Goal: Task Accomplishment & Management: Manage account settings

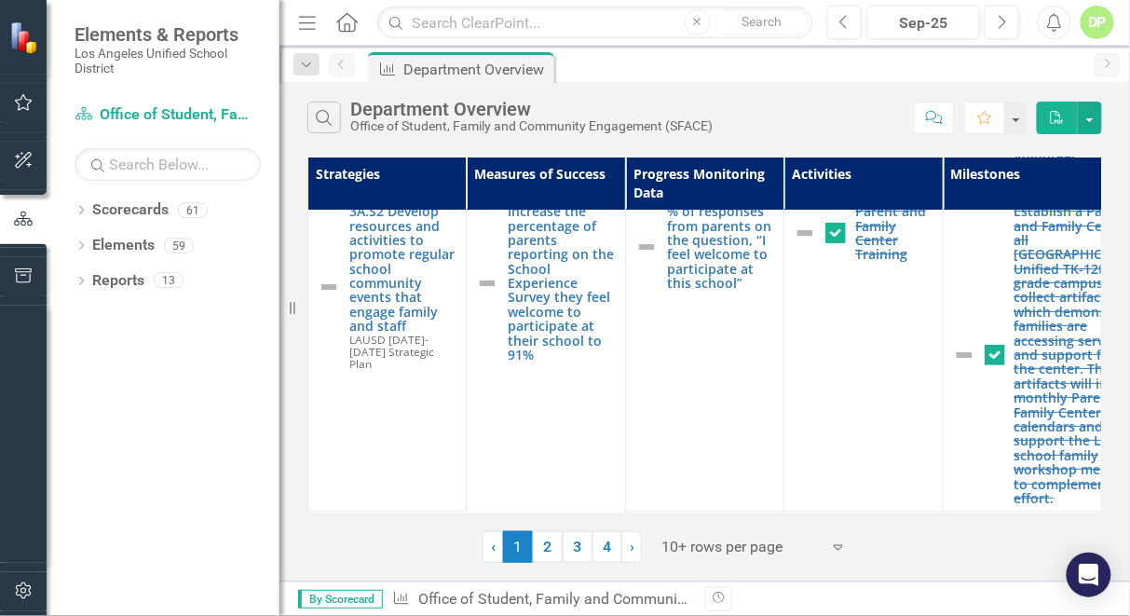
scroll to position [1609, 0]
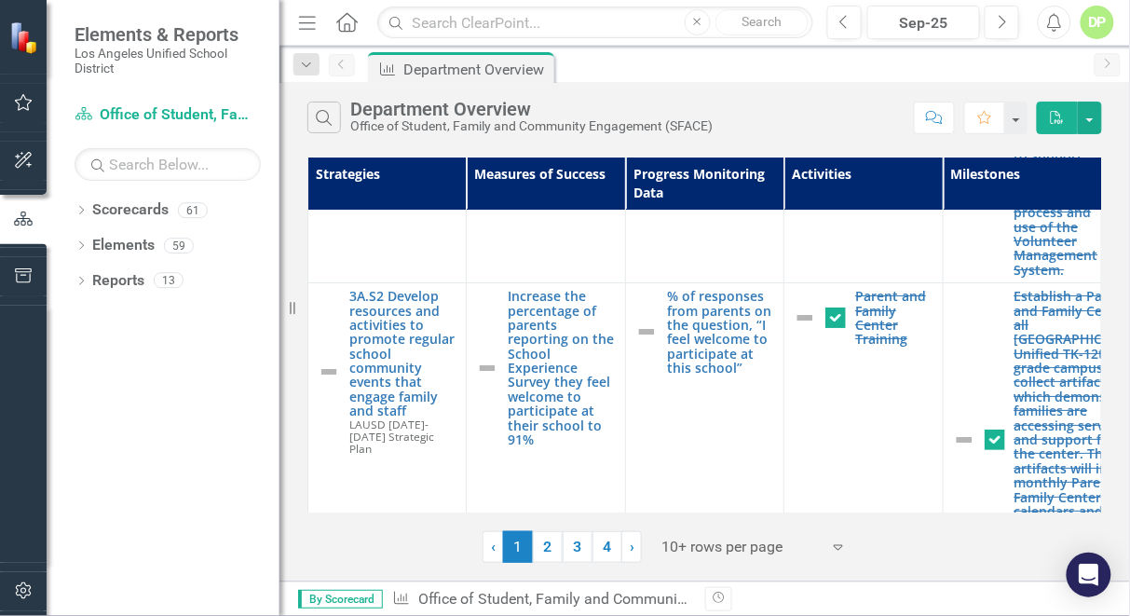
click at [612, 545] on link "4" at bounding box center [608, 547] width 30 height 32
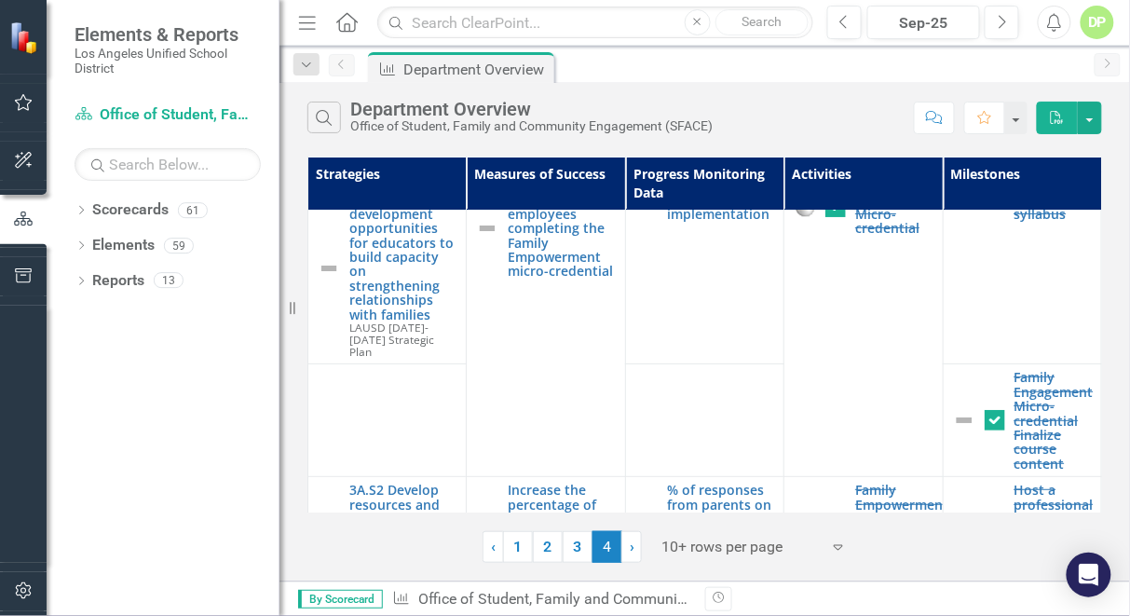
scroll to position [0, 0]
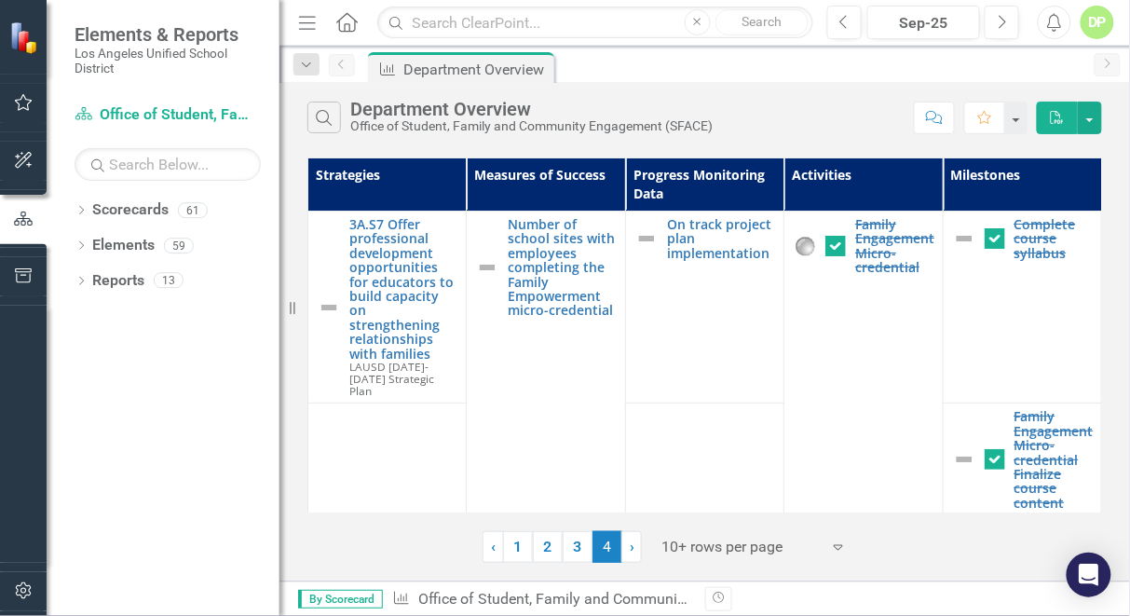
click at [584, 541] on link "3" at bounding box center [578, 547] width 30 height 32
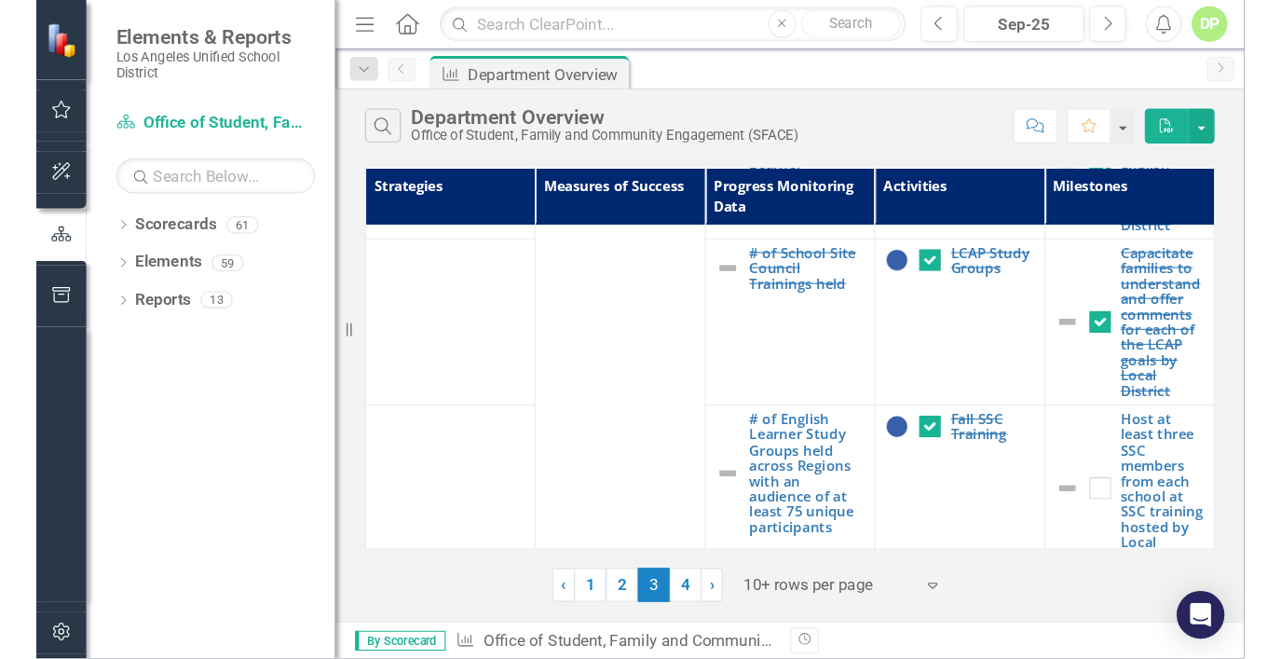
scroll to position [593, 0]
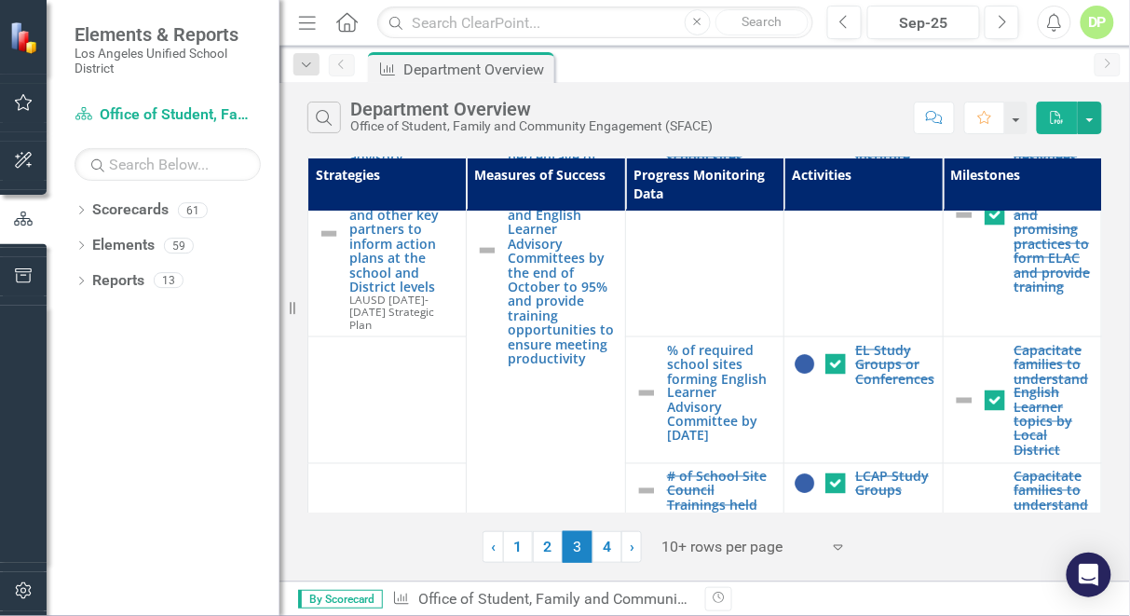
click at [82, 281] on icon at bounding box center [81, 281] width 5 height 8
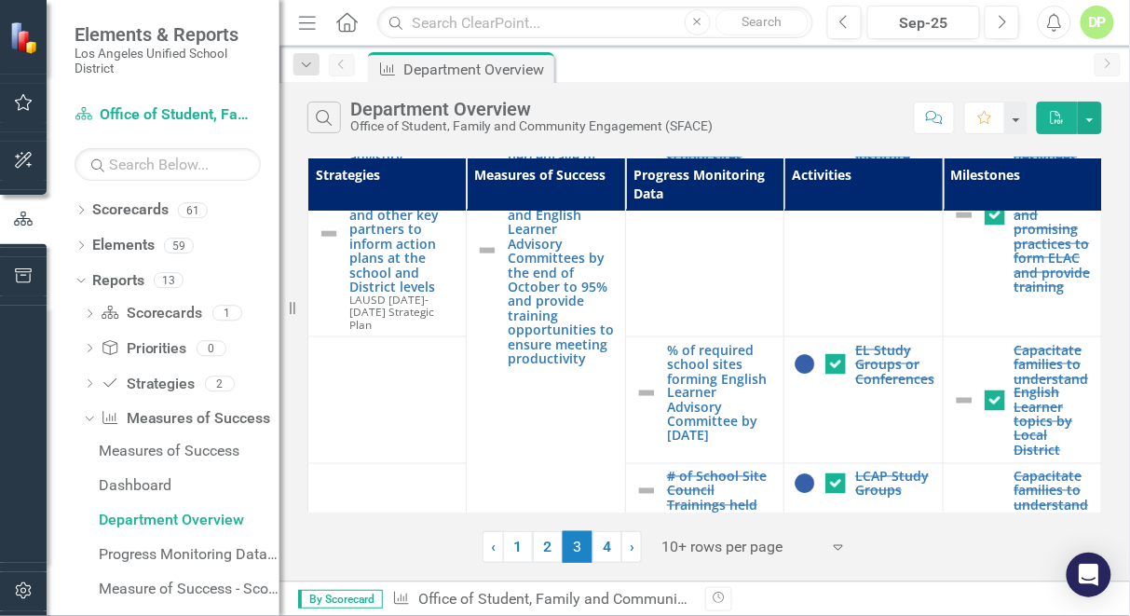
click at [150, 419] on link "Measures of Success Measures of Success" at bounding box center [186, 418] width 170 height 21
click at [158, 447] on div "Measures of Success" at bounding box center [189, 451] width 181 height 17
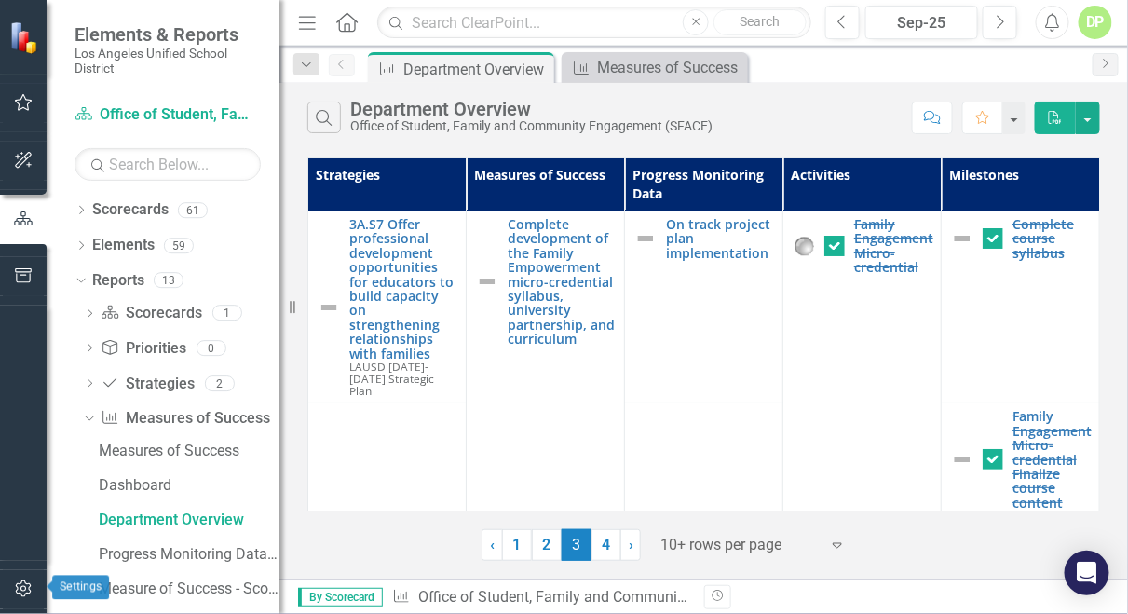
click at [0, 614] on html "Elements & Reports Los Angeles Unified School District Scorecard Office of Stud…" at bounding box center [564, 307] width 1128 height 614
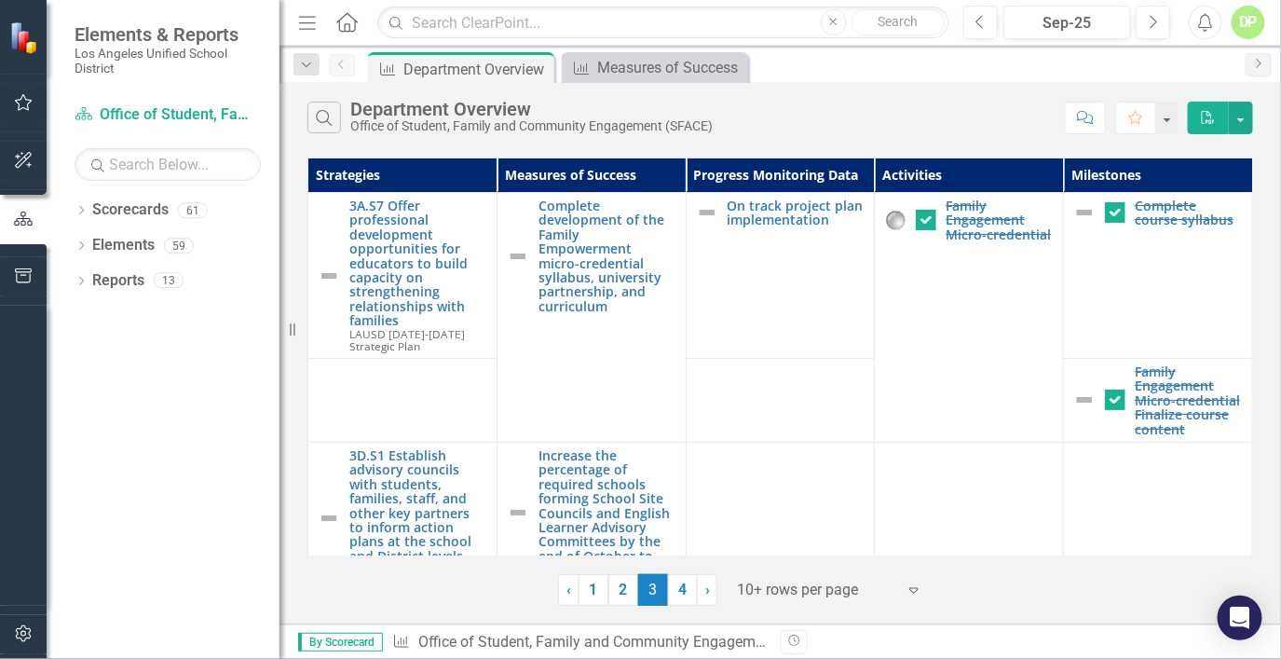
click at [1249, 20] on div "DP" at bounding box center [1249, 23] width 34 height 34
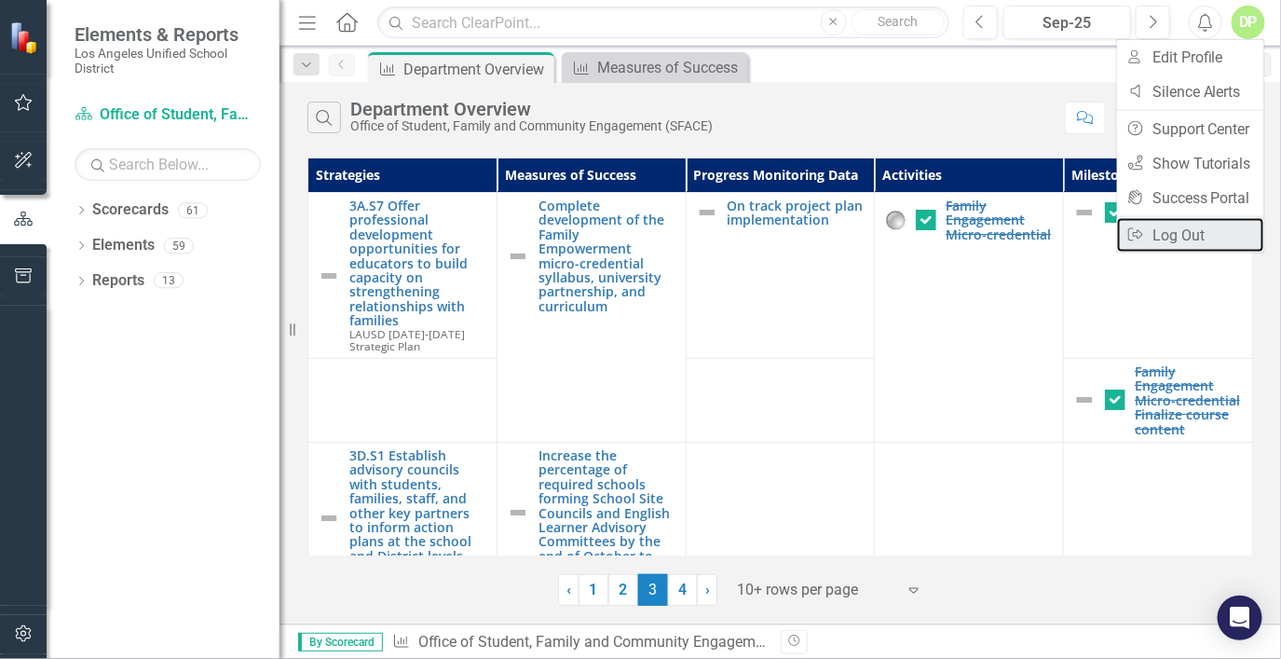
click at [1194, 240] on link "Logout Log Out" at bounding box center [1190, 235] width 147 height 34
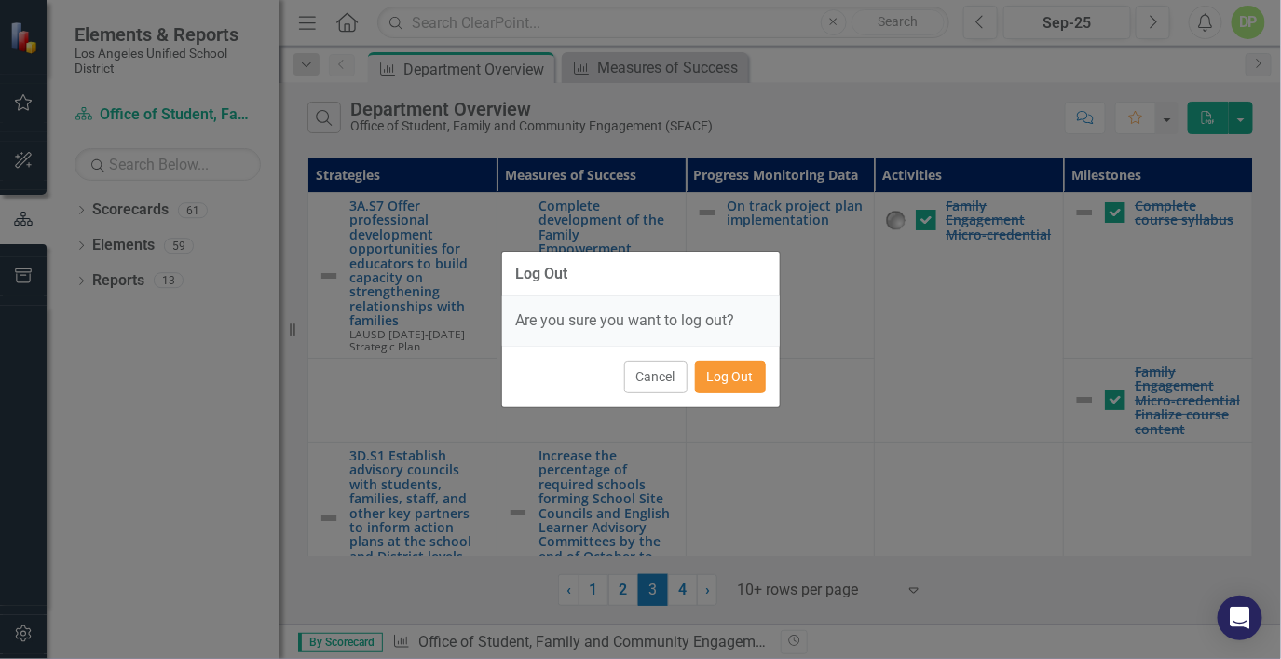
click at [723, 375] on button "Log Out" at bounding box center [730, 377] width 71 height 33
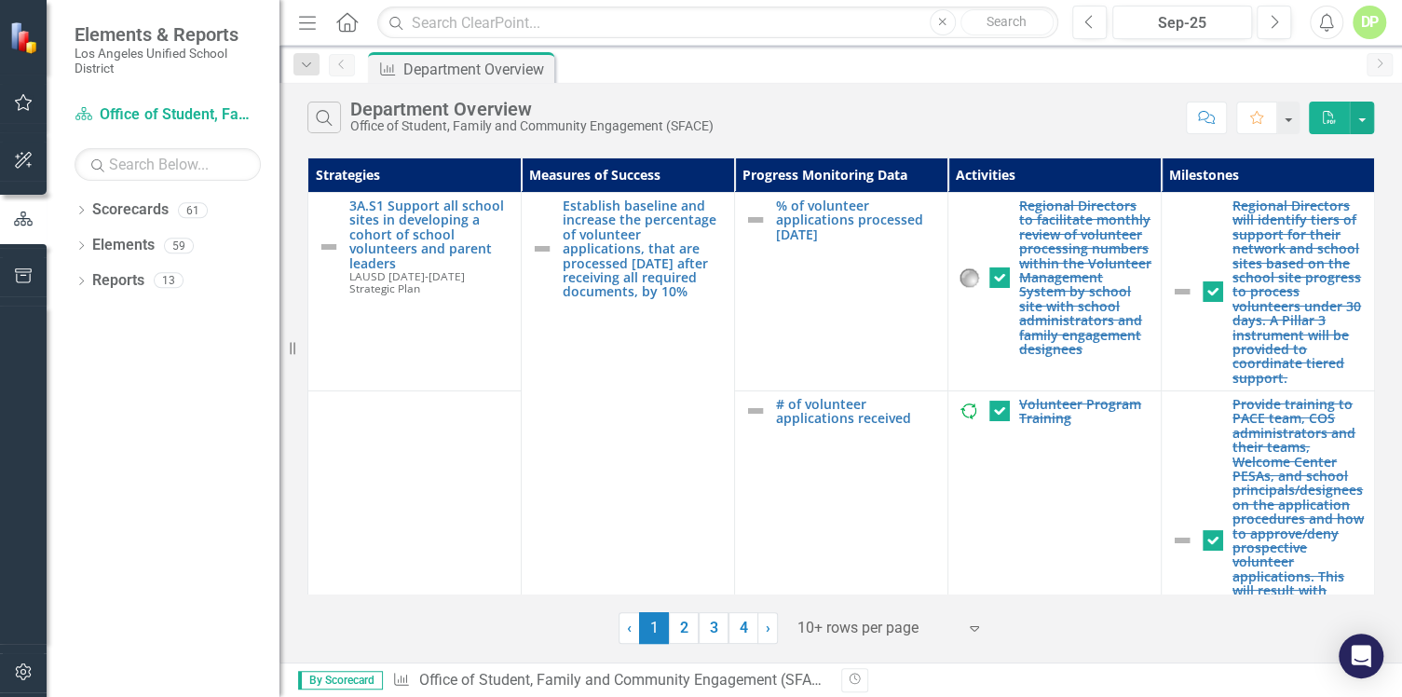
click at [84, 209] on icon "Dropdown" at bounding box center [81, 212] width 13 height 10
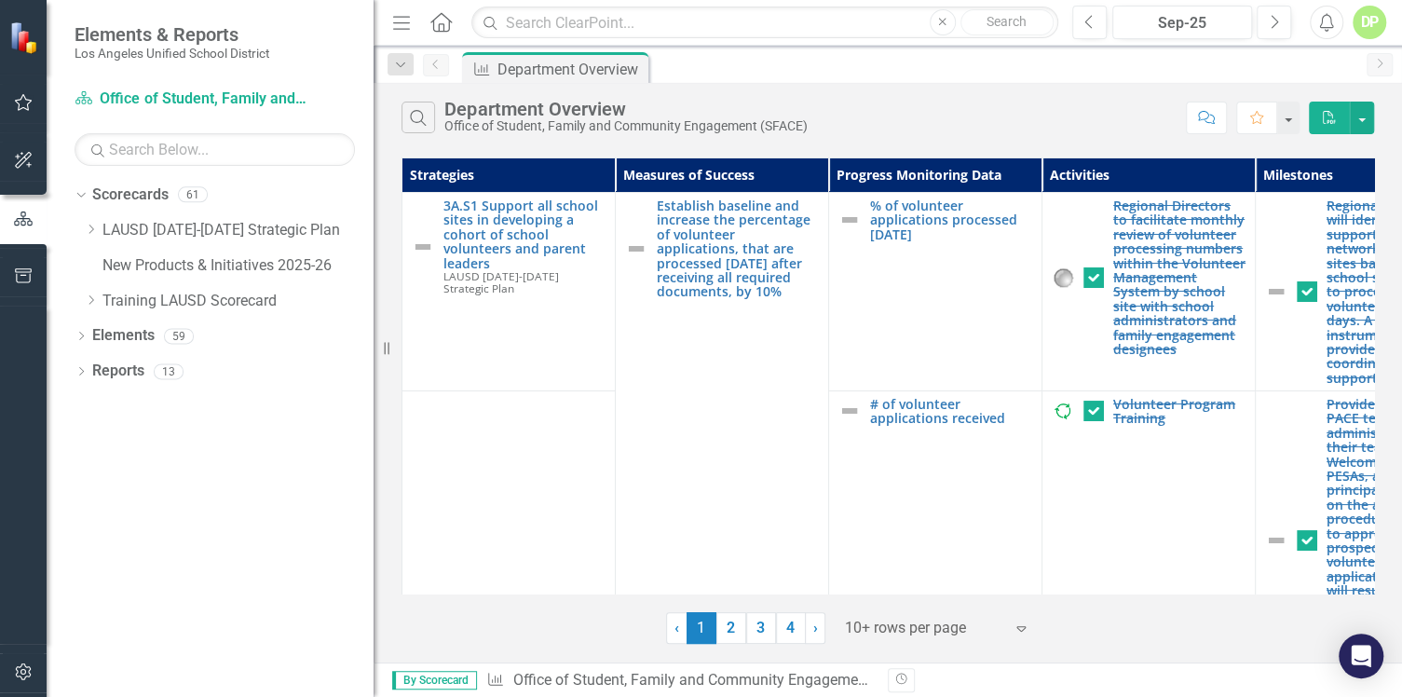
drag, startPoint x: 280, startPoint y: 250, endPoint x: 374, endPoint y: 248, distance: 93.2
click at [374, 248] on div "Resize" at bounding box center [381, 348] width 15 height 697
click at [81, 334] on icon "Dropdown" at bounding box center [81, 338] width 13 height 10
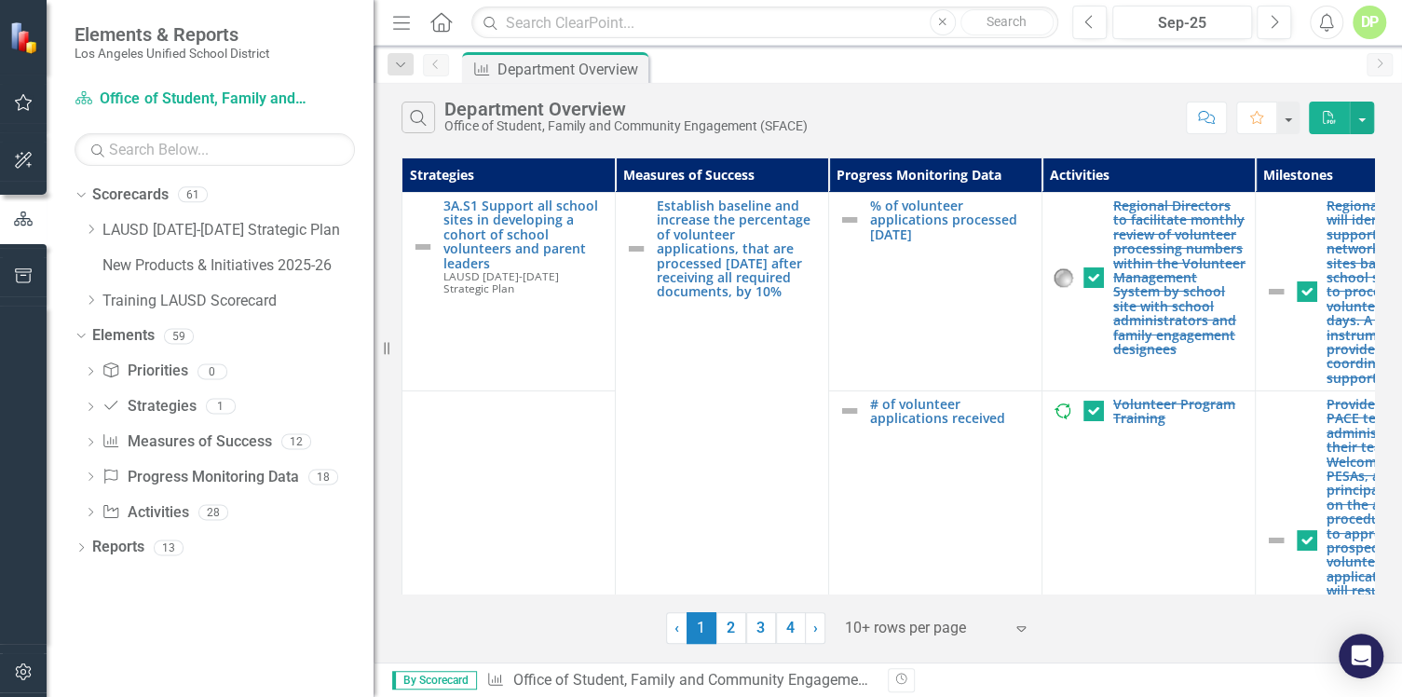
click at [78, 544] on icon "Dropdown" at bounding box center [81, 549] width 13 height 10
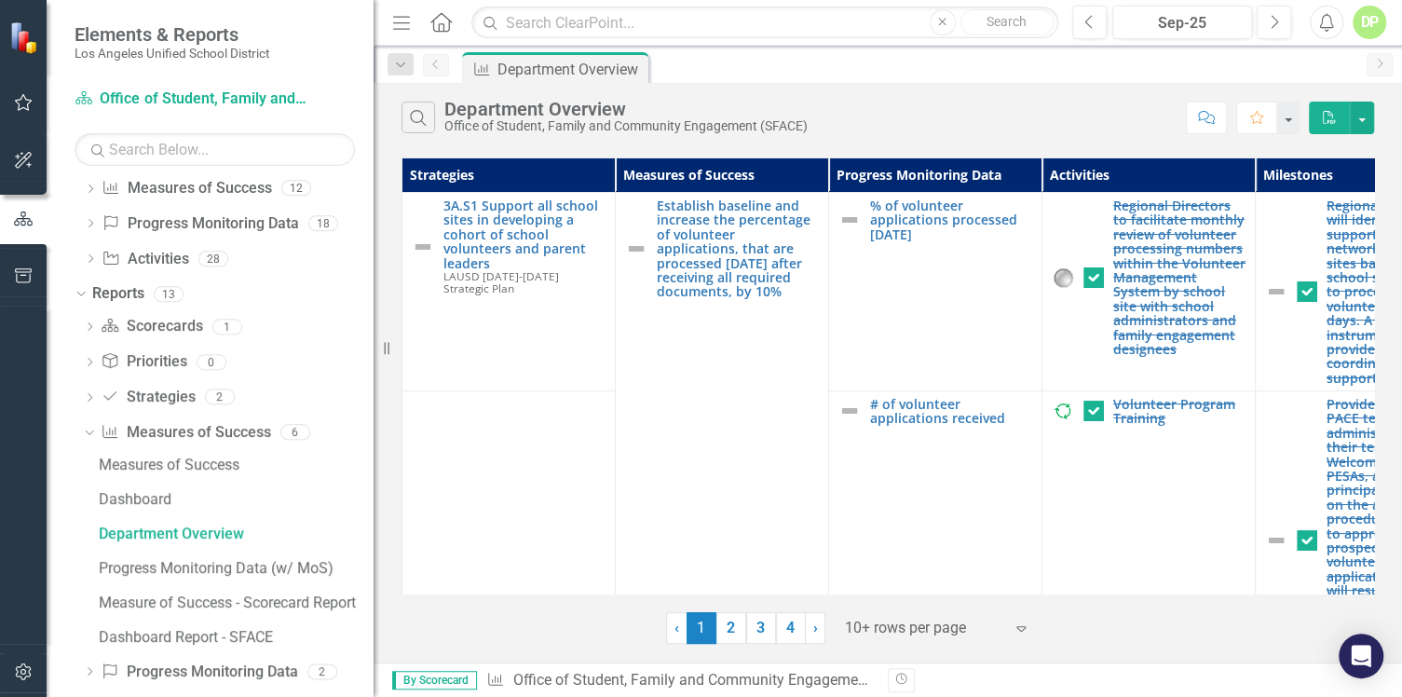
scroll to position [310, 0]
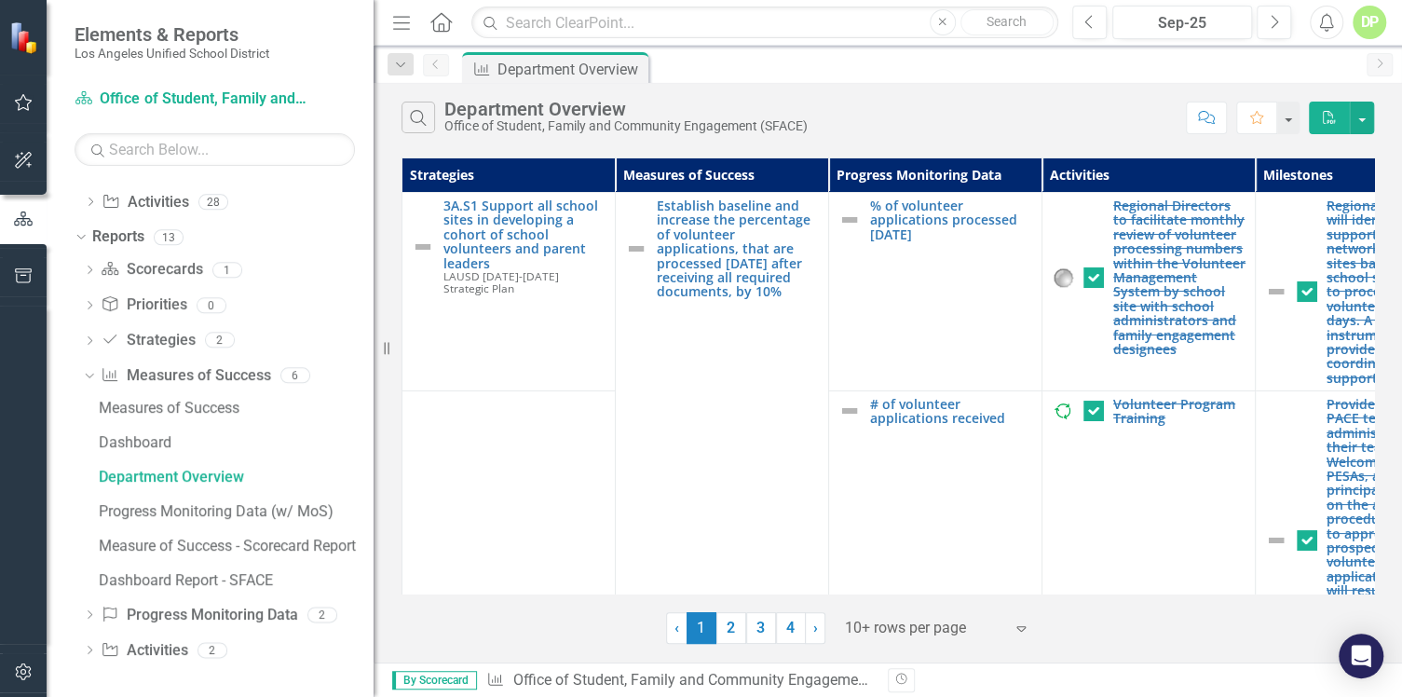
click at [170, 374] on link "Measures of Success Measures of Success" at bounding box center [186, 375] width 170 height 21
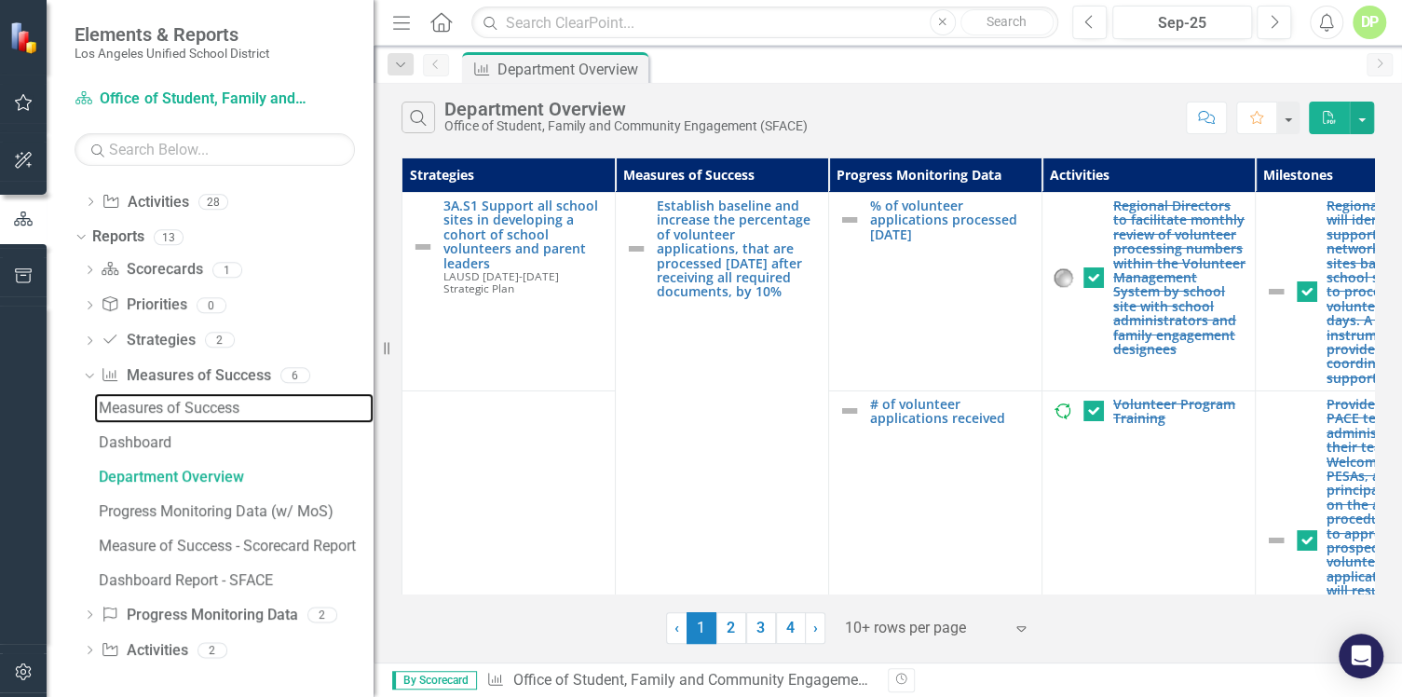
click at [140, 410] on div "Measures of Success" at bounding box center [236, 408] width 275 height 17
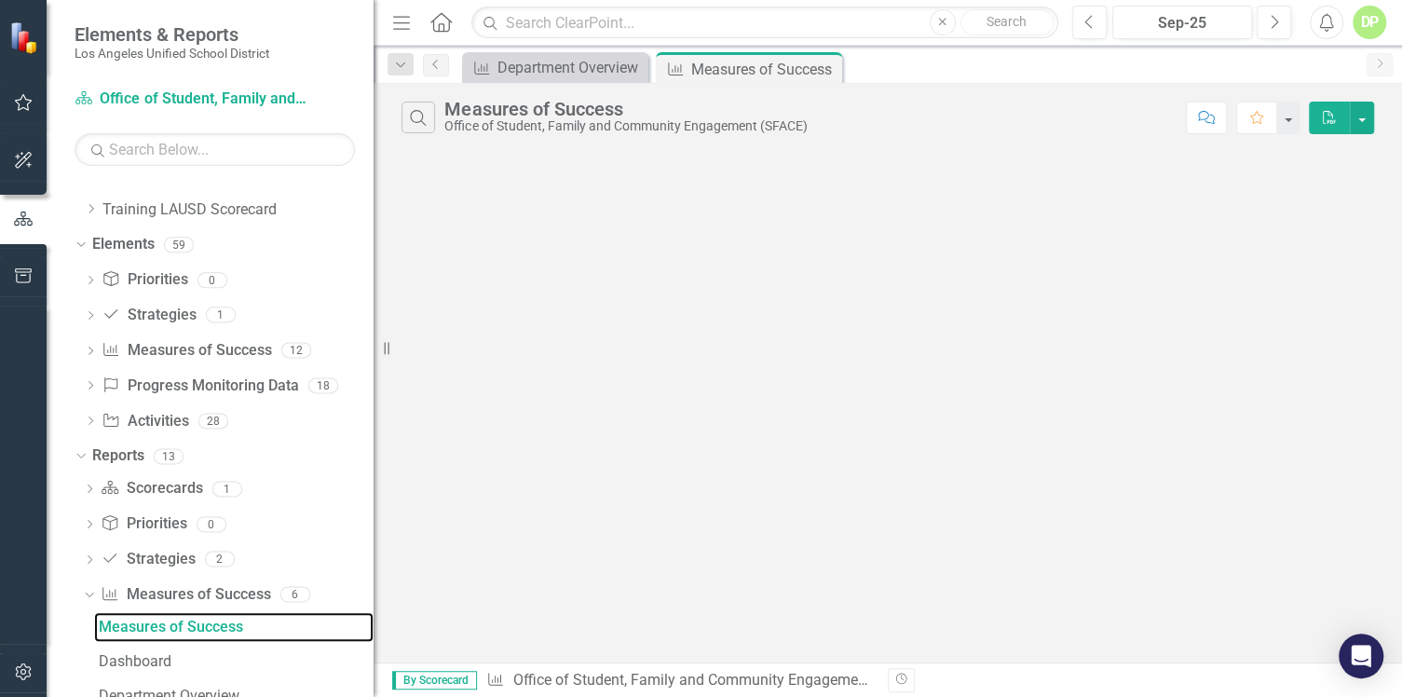
scroll to position [35, 0]
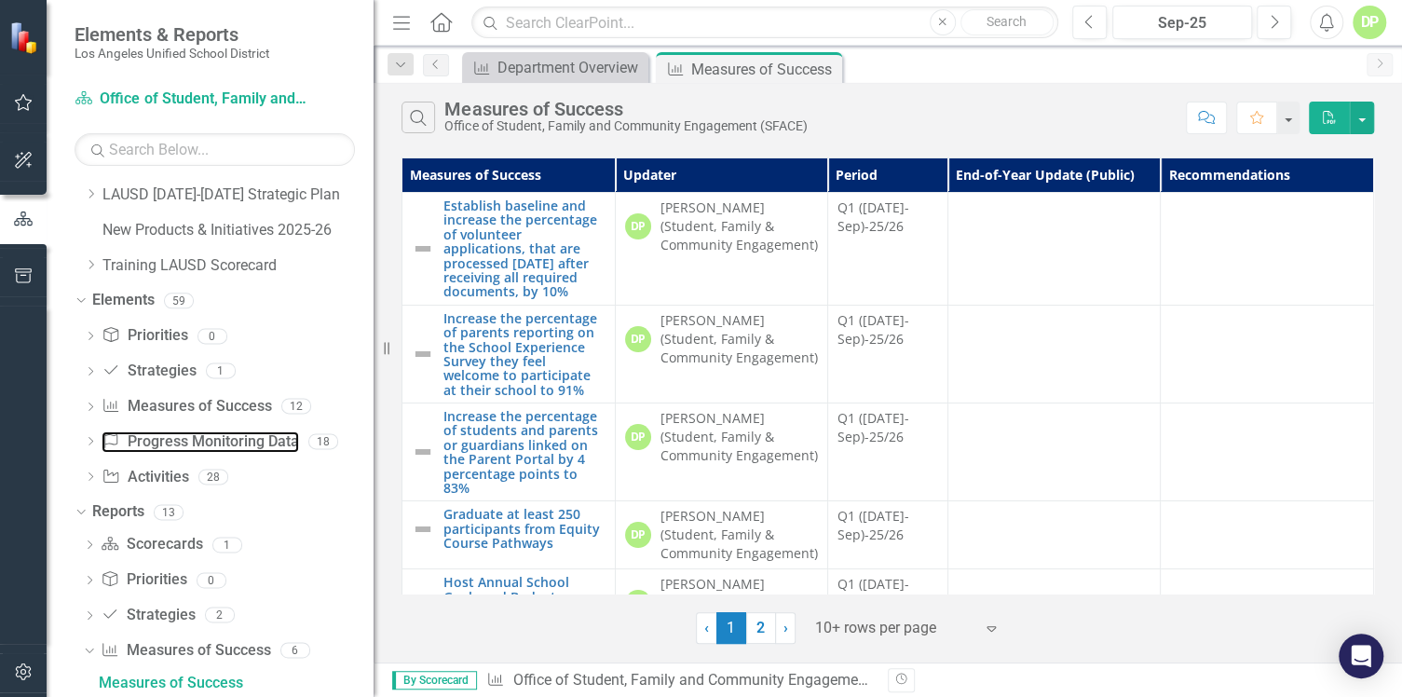
click at [142, 436] on link "Progress Monitoring Data Progress Monitoring Data" at bounding box center [200, 441] width 197 height 21
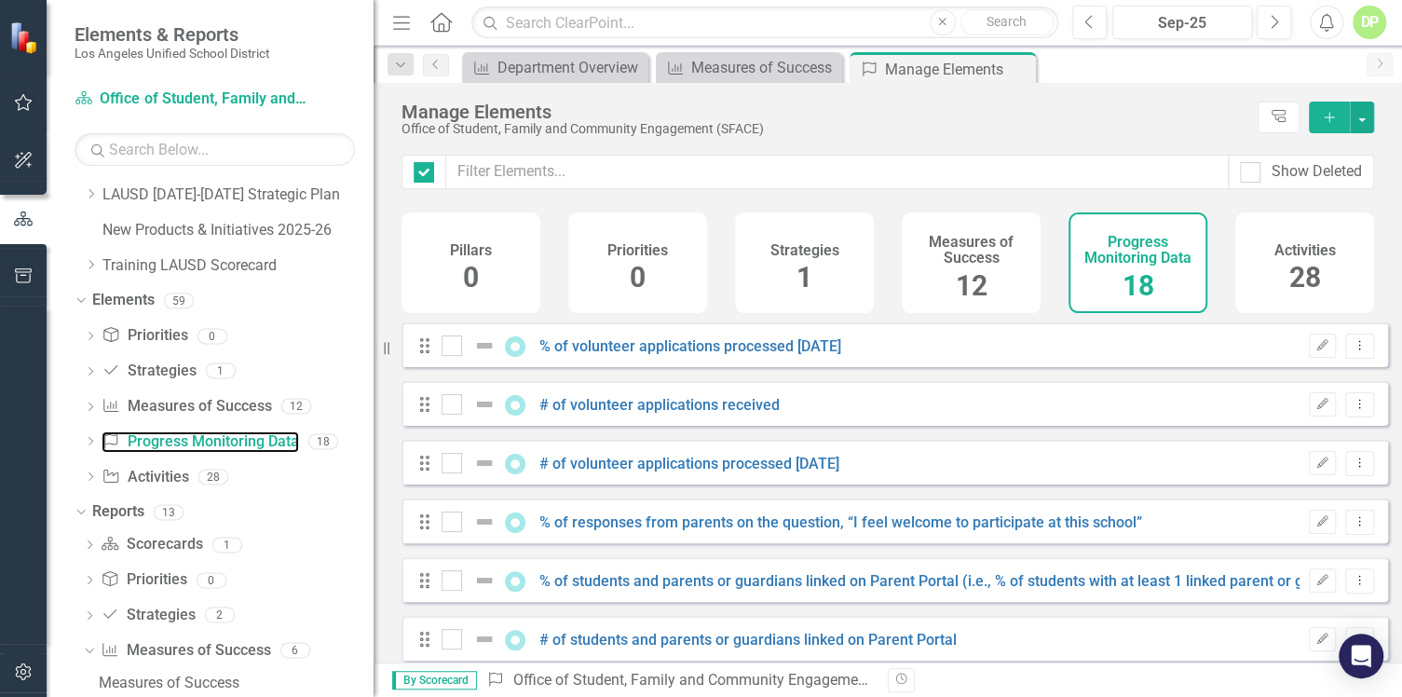
checkbox input "false"
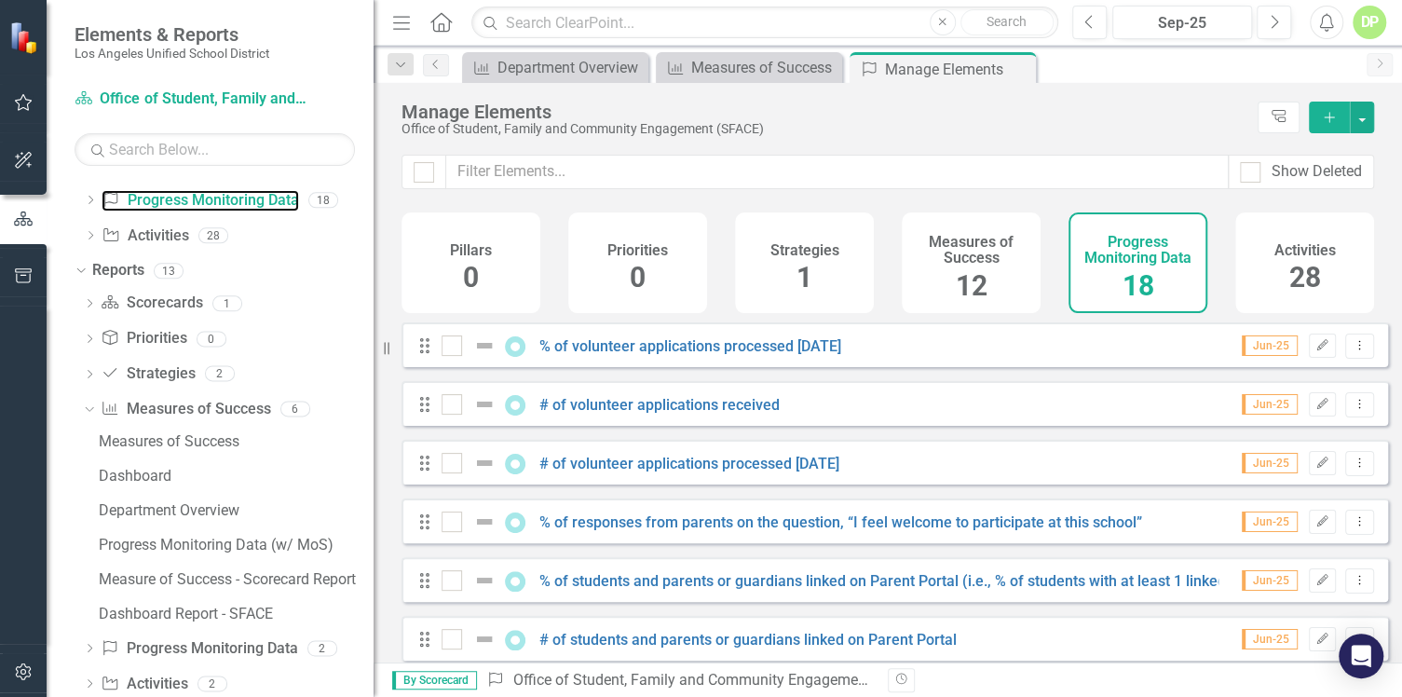
scroll to position [310, 0]
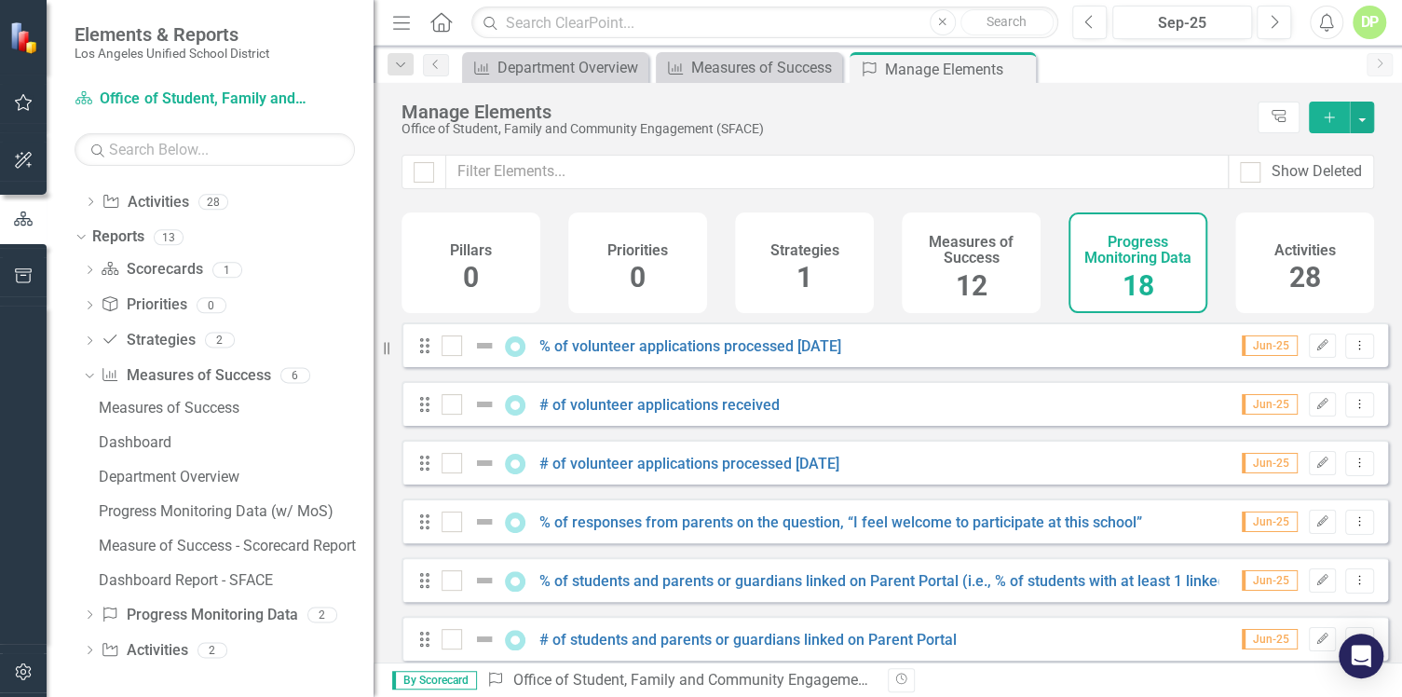
click at [159, 381] on link "Measures of Success Measures of Success" at bounding box center [186, 375] width 170 height 21
click at [171, 538] on div "Measure of Success - Scorecard Report" at bounding box center [236, 546] width 275 height 17
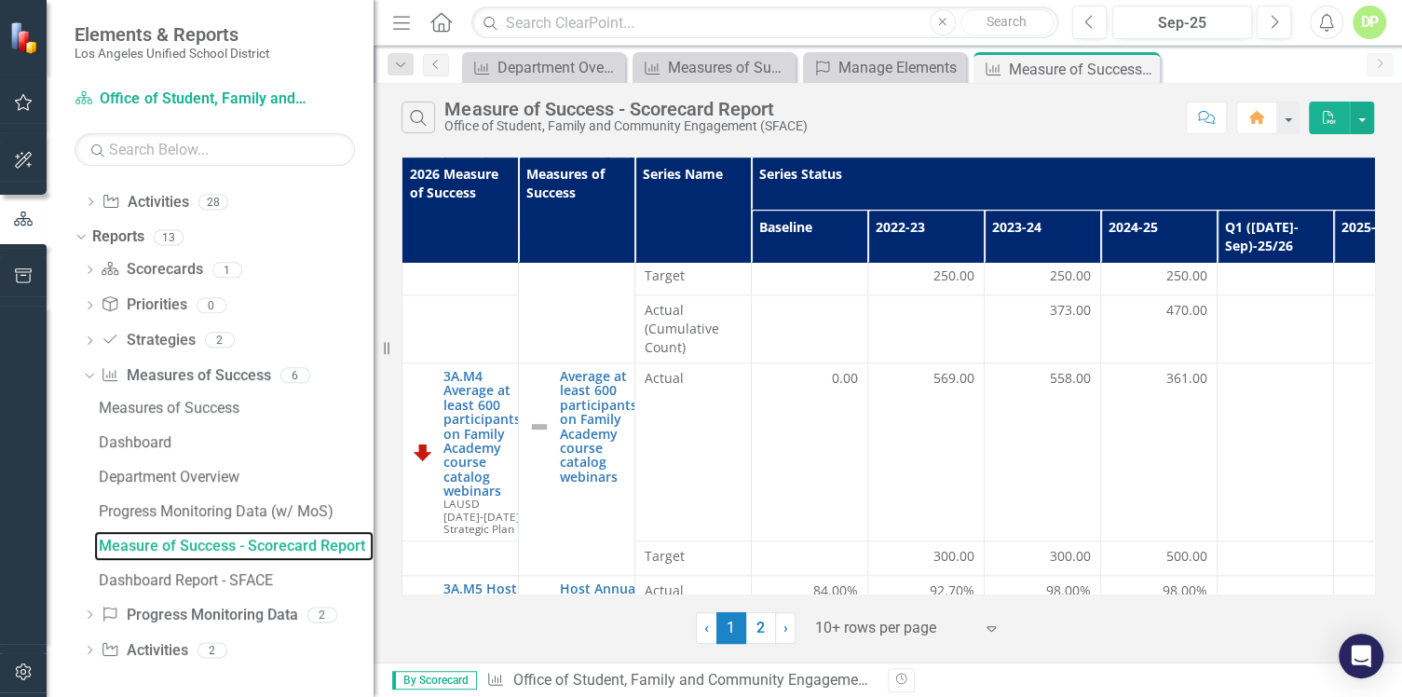
scroll to position [1001, 0]
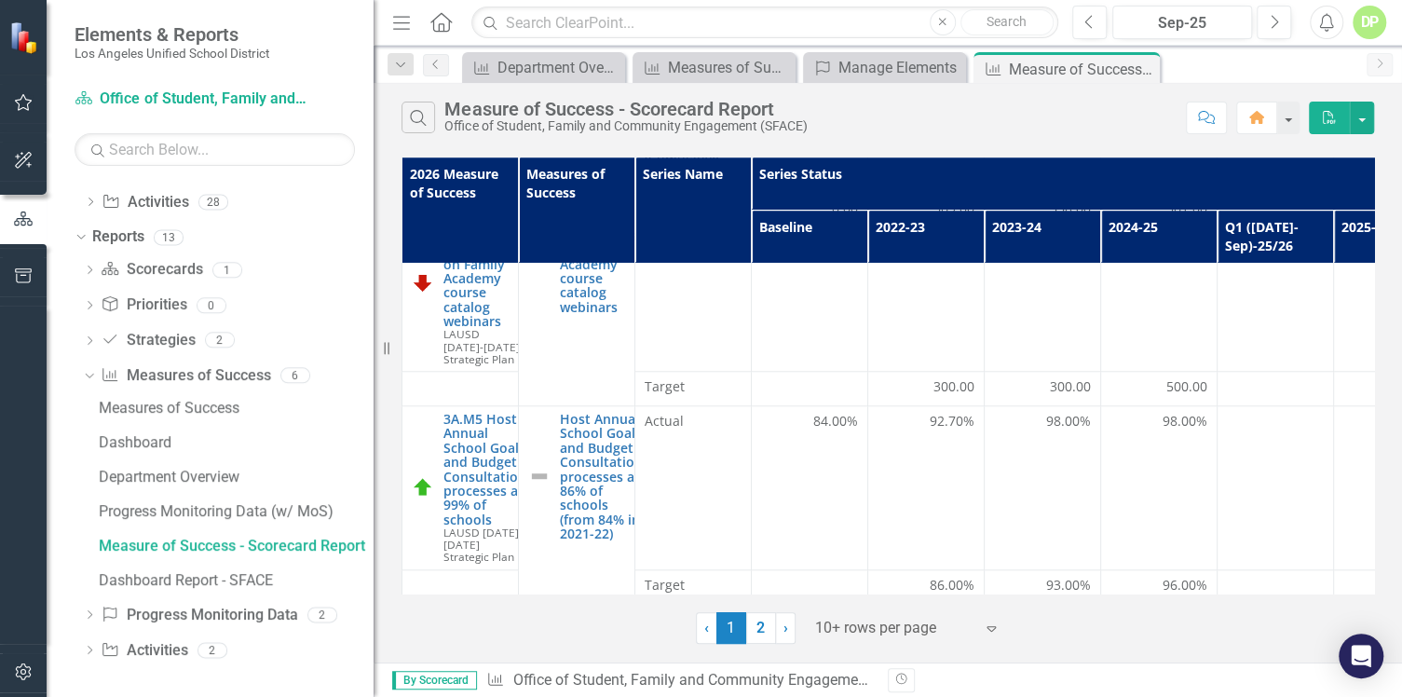
click at [755, 629] on link "2" at bounding box center [761, 628] width 30 height 32
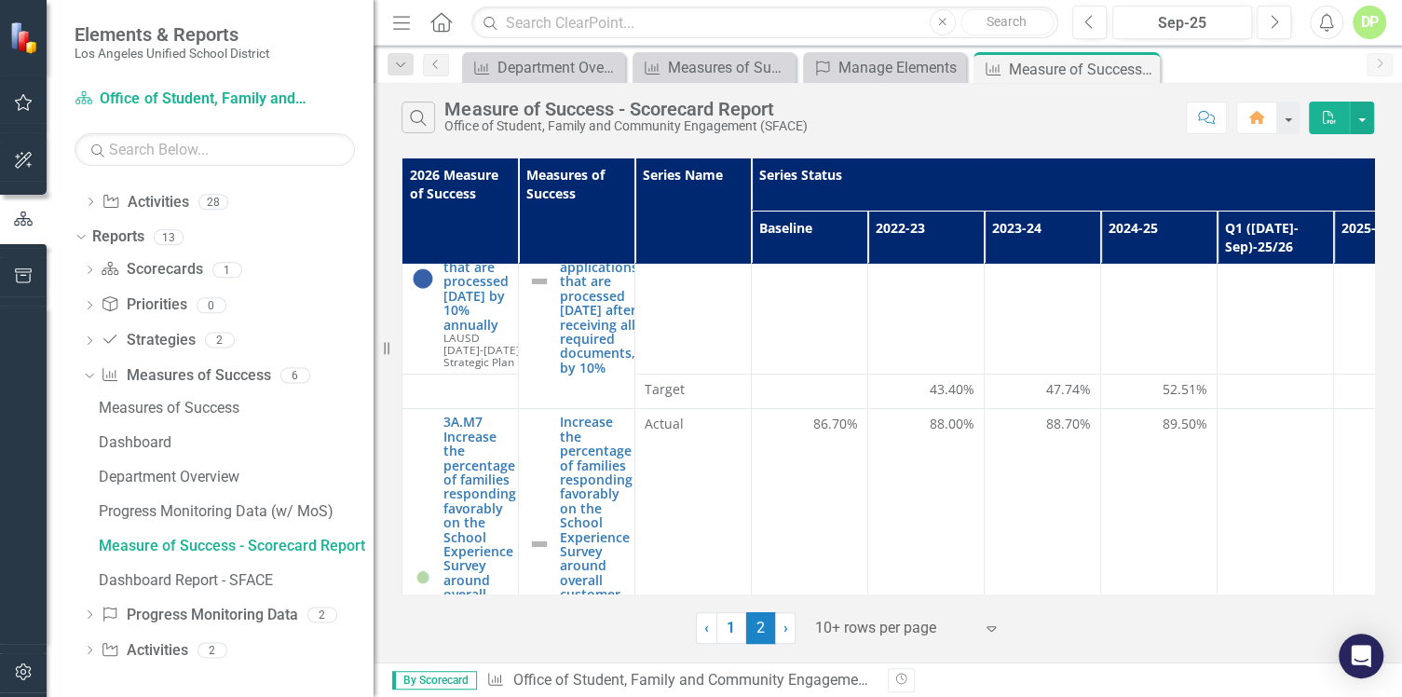
scroll to position [0, 0]
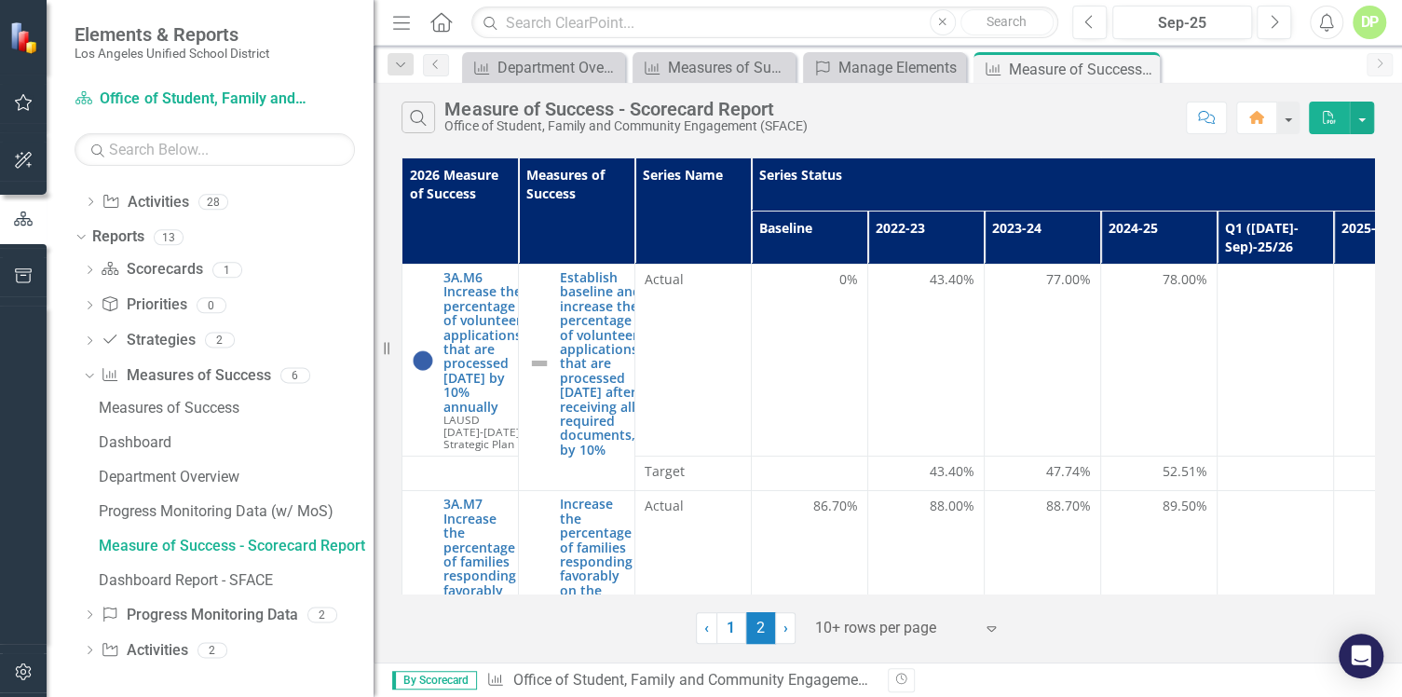
click at [734, 612] on link "1" at bounding box center [731, 628] width 30 height 32
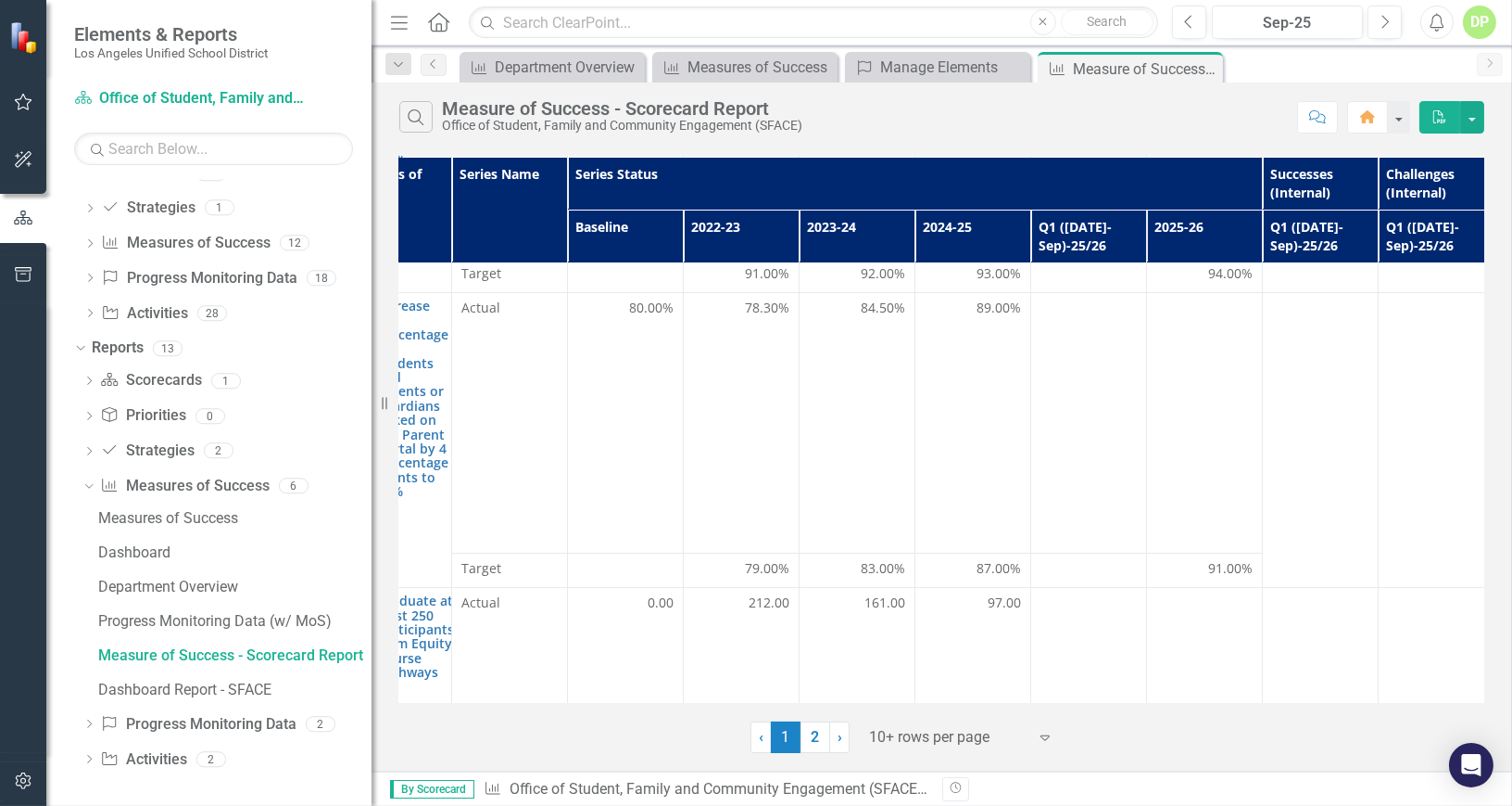
scroll to position [336, 203]
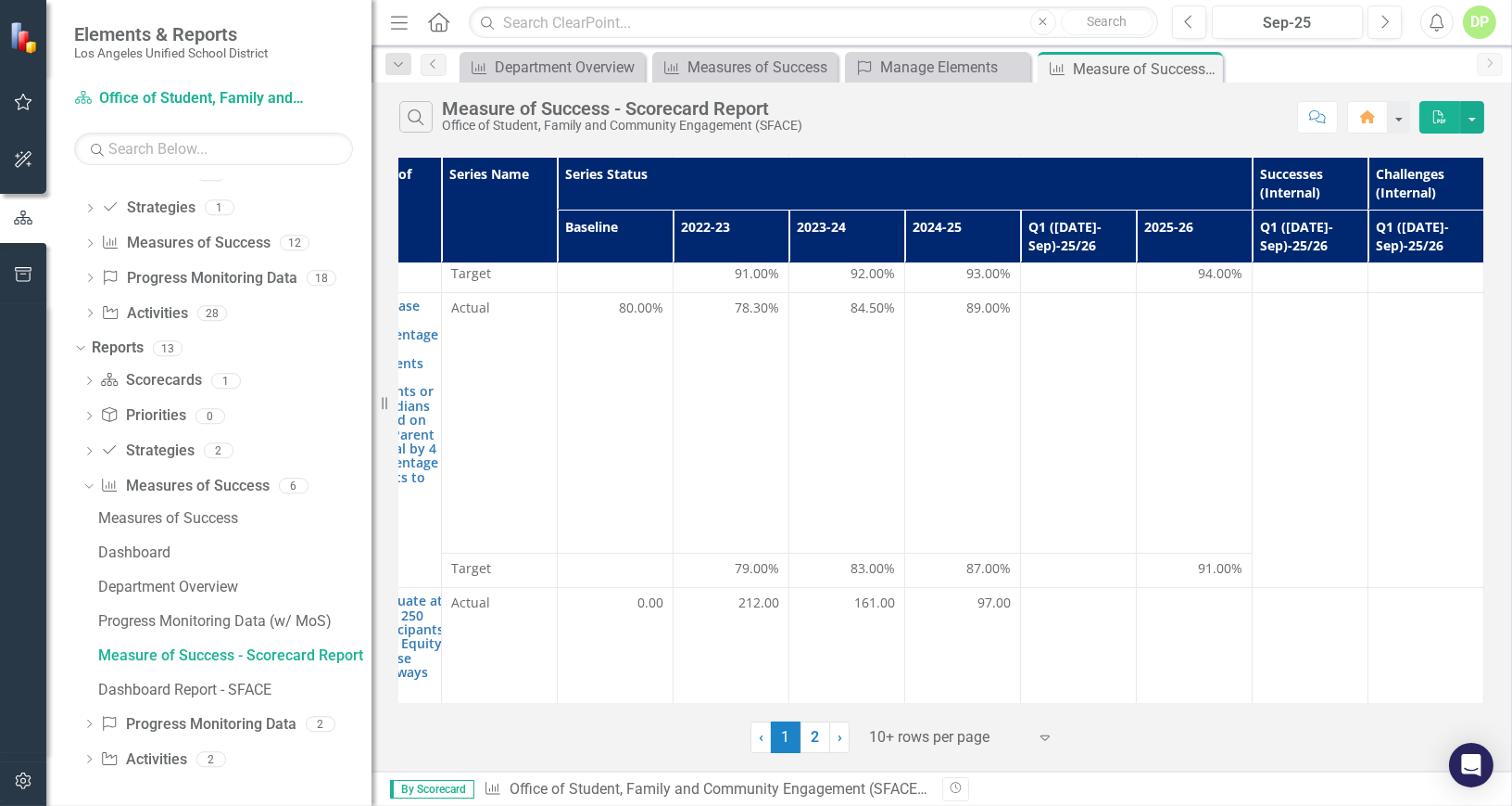
click at [1088, 559] on div at bounding box center [1078, 570] width 96 height 22
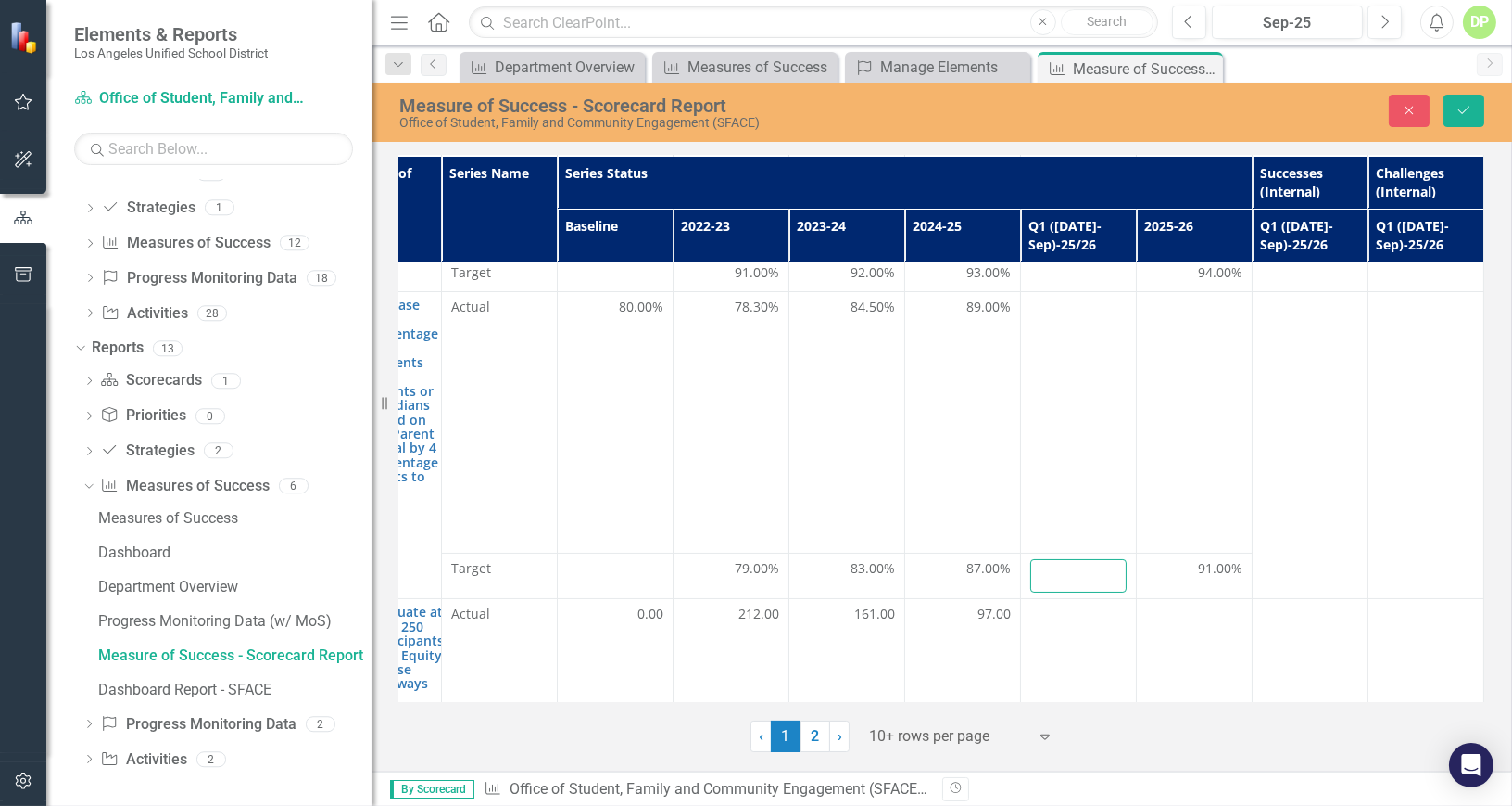
click at [1060, 559] on input "number" at bounding box center [1078, 576] width 96 height 34
type input "88"
click at [1394, 107] on icon "Save" at bounding box center [1464, 109] width 17 height 13
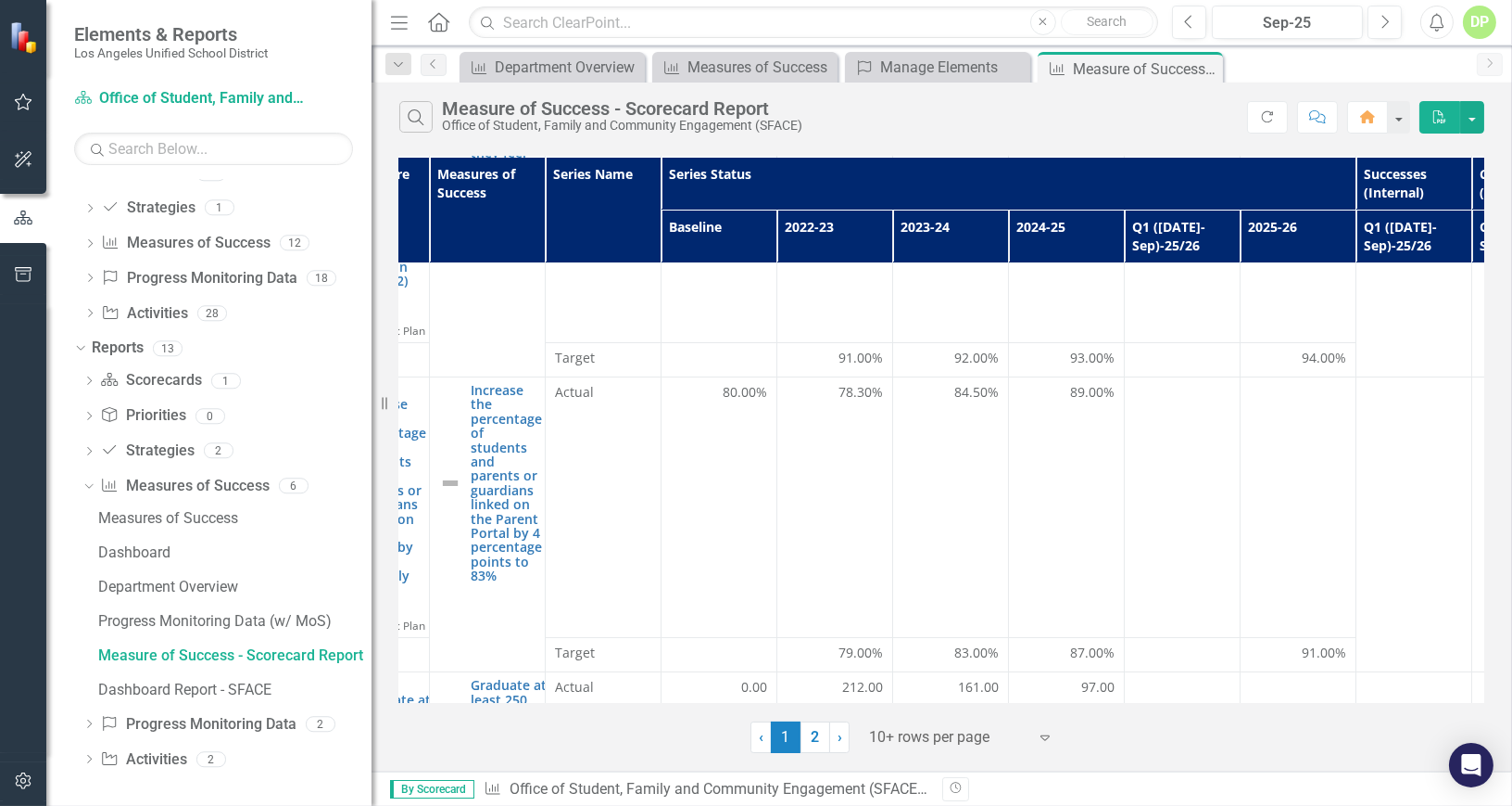
scroll to position [252, 91]
click at [1181, 644] on div at bounding box center [1178, 655] width 96 height 22
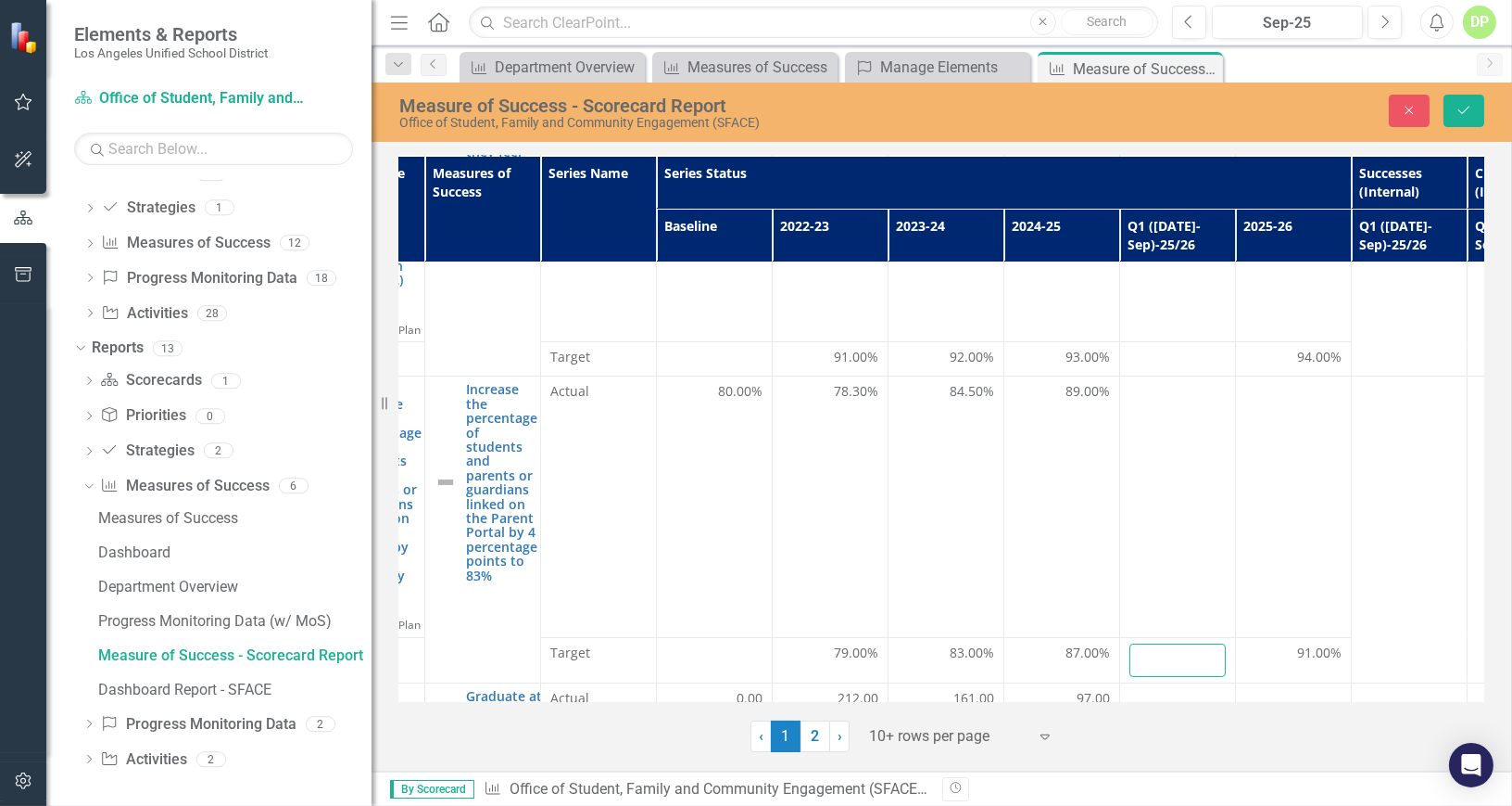
click at [1173, 644] on input "number" at bounding box center [1178, 661] width 96 height 34
type input "88"
click at [1394, 108] on icon "Save" at bounding box center [1464, 109] width 17 height 13
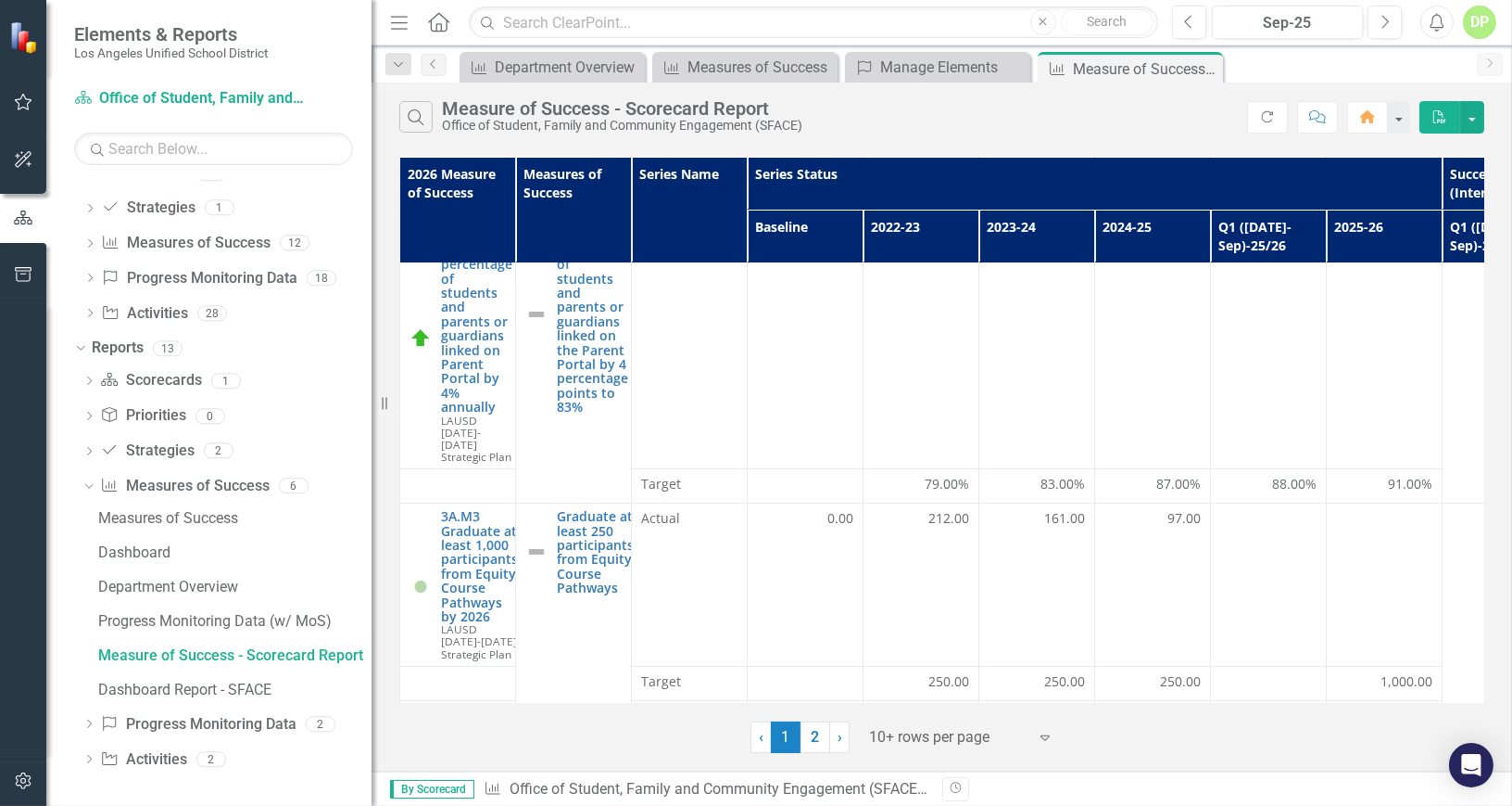
scroll to position [505, 0]
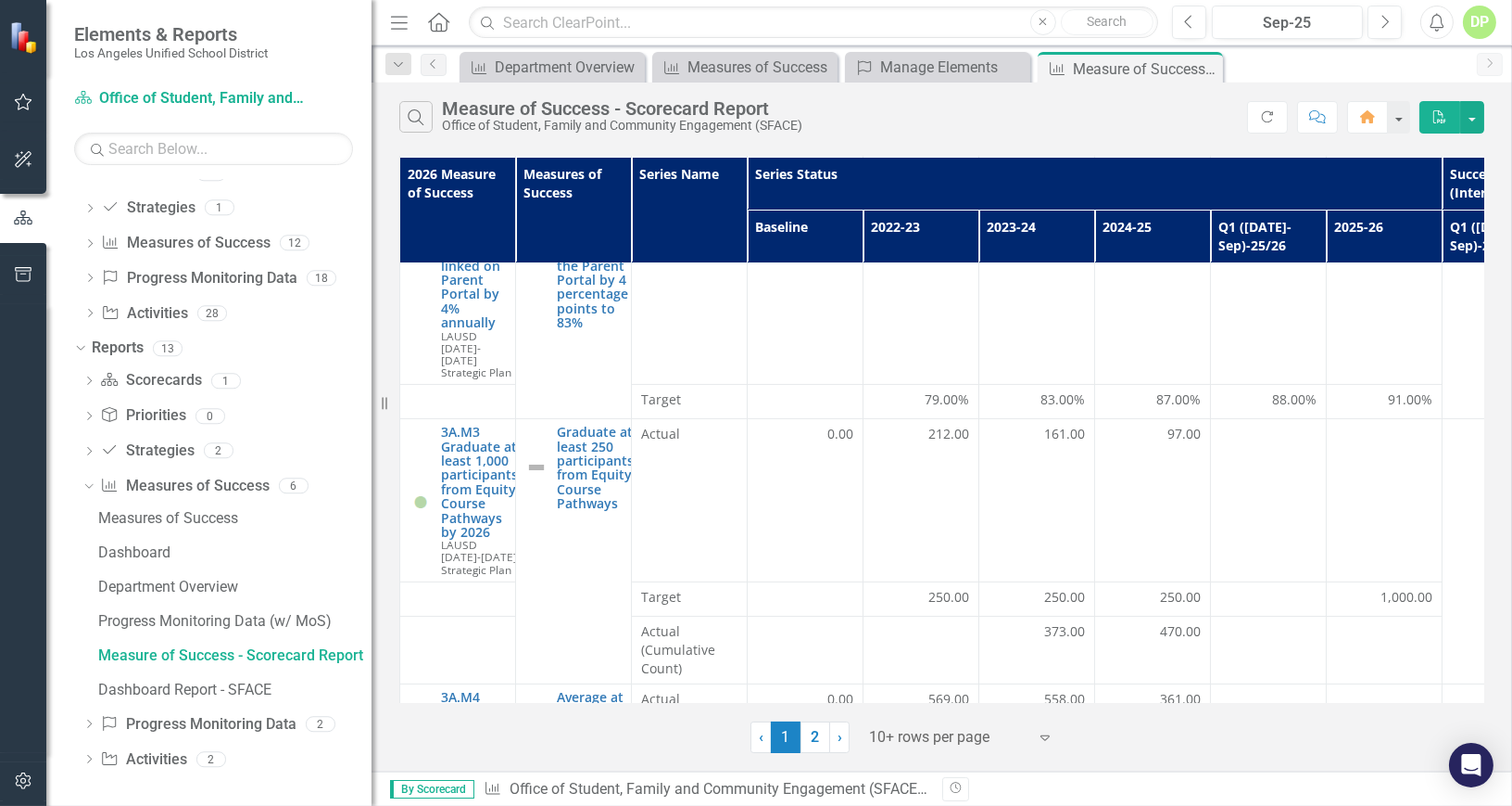
click at [1269, 588] on div at bounding box center [1268, 599] width 96 height 22
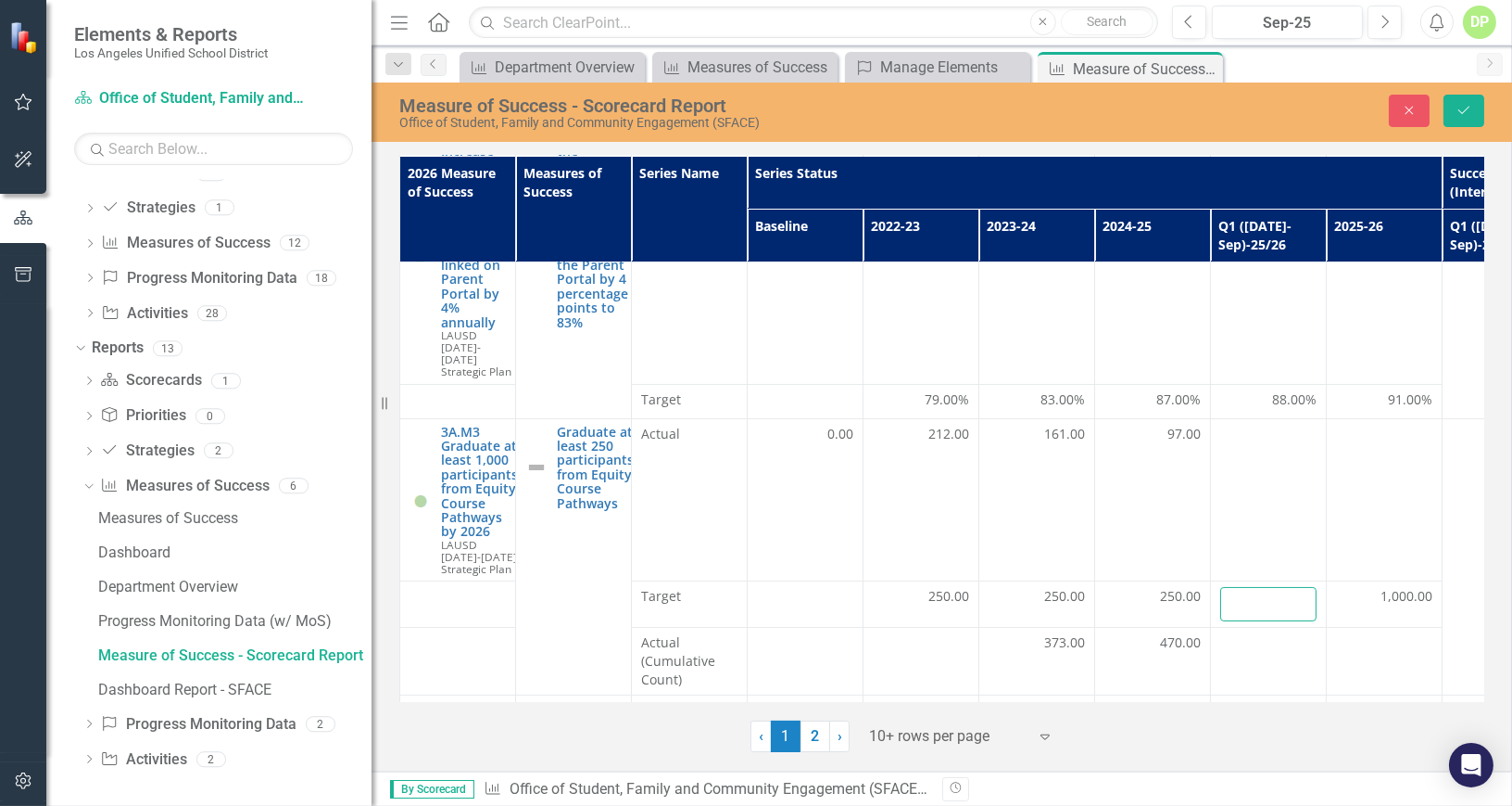
click at [1269, 587] on input "number" at bounding box center [1268, 604] width 96 height 34
type input "85"
click at [1394, 98] on button "Save" at bounding box center [1463, 110] width 41 height 33
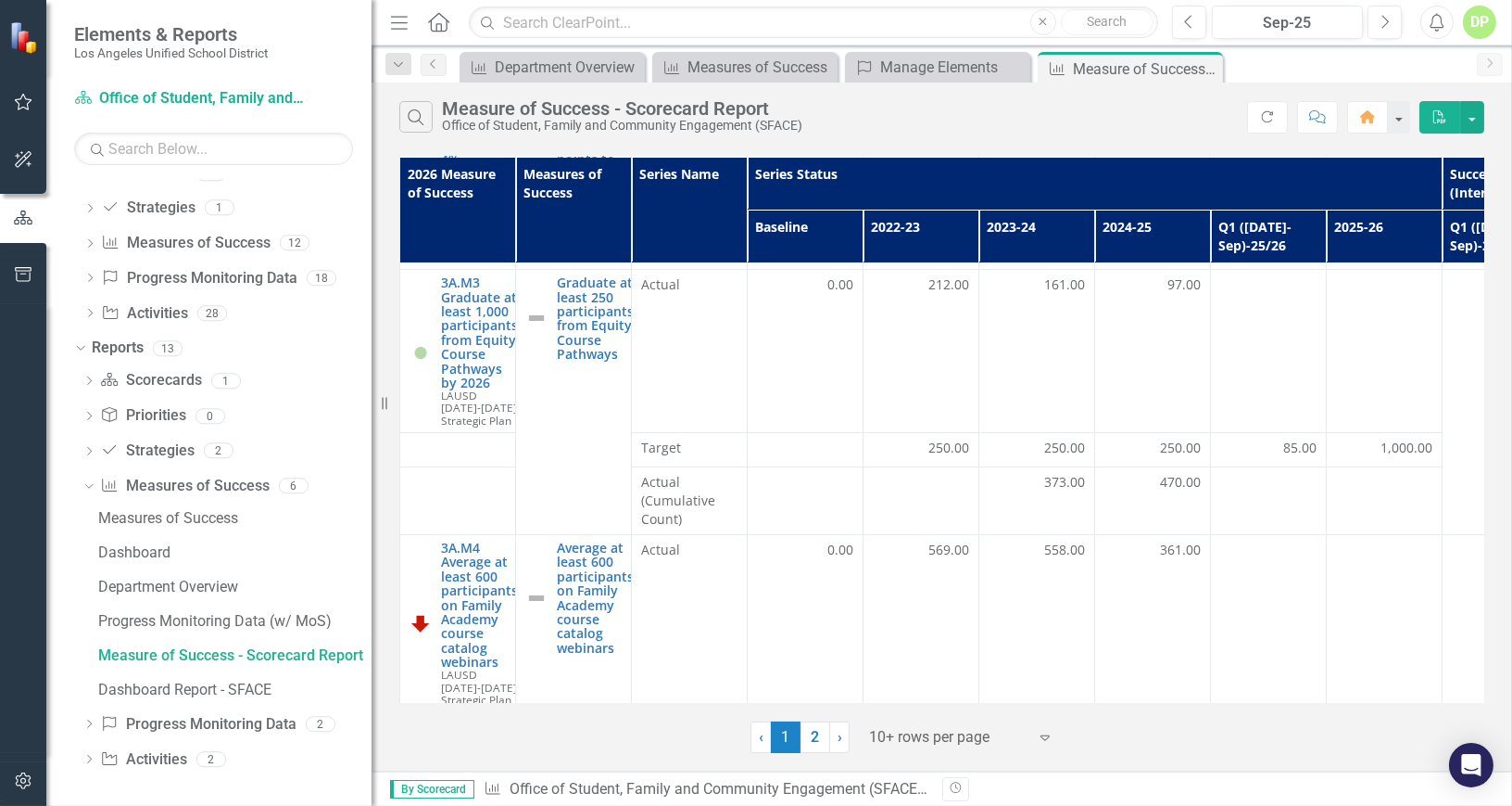
scroll to position [674, 0]
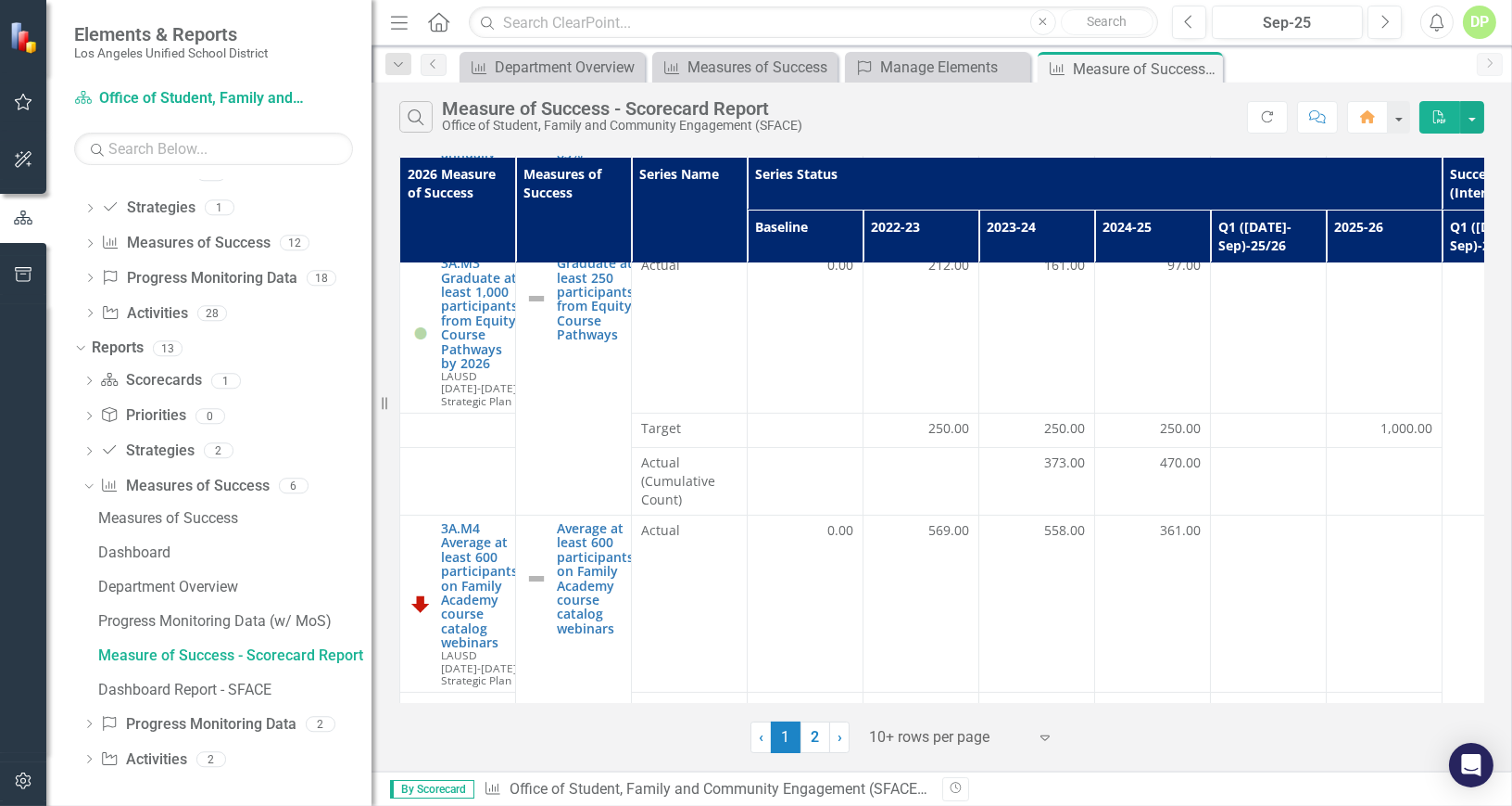
click at [1271, 419] on div at bounding box center [1268, 430] width 96 height 22
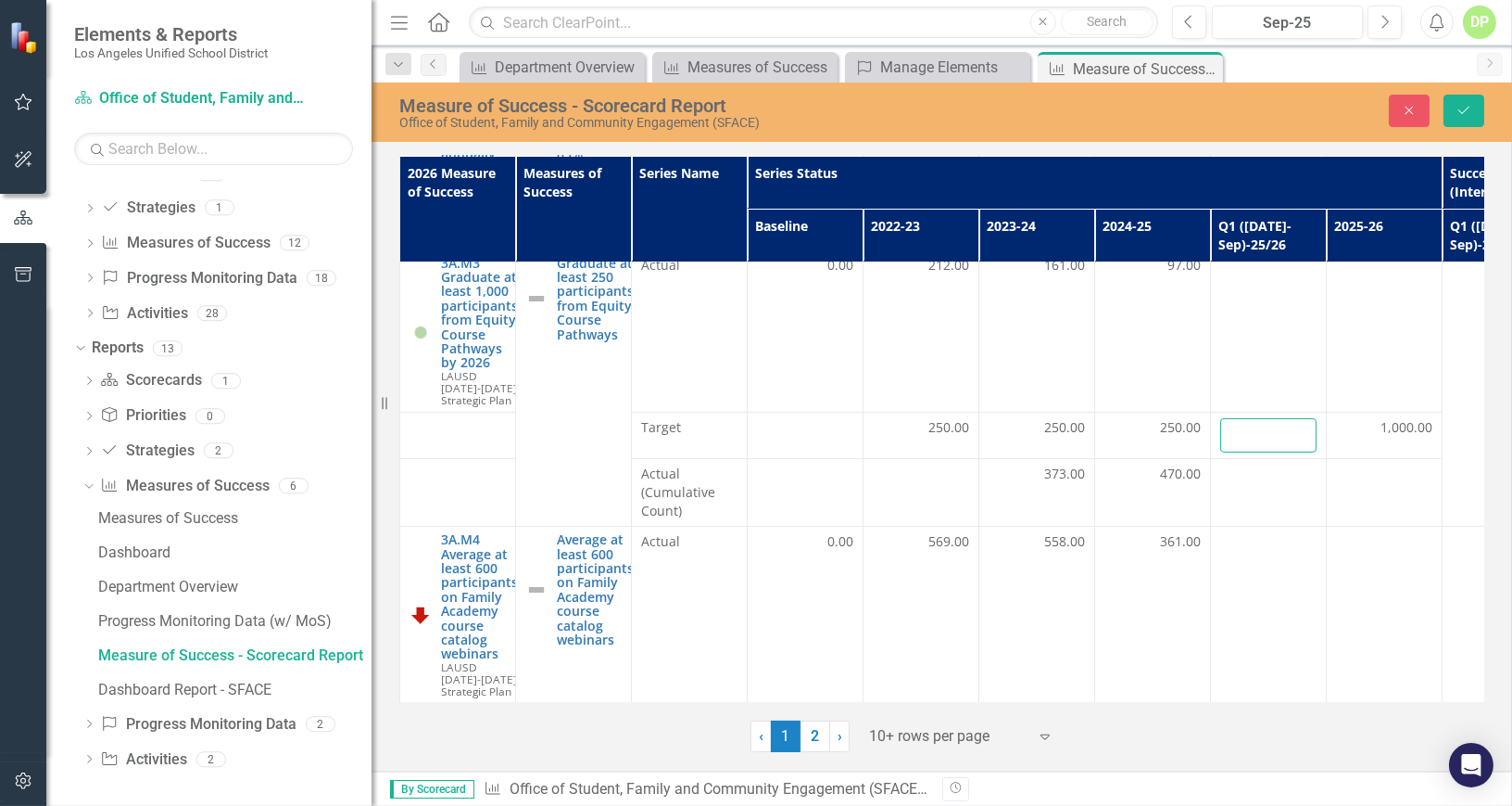
click at [1267, 418] on input "number" at bounding box center [1268, 435] width 96 height 34
type input "63"
click at [1394, 109] on button "Save" at bounding box center [1463, 110] width 41 height 33
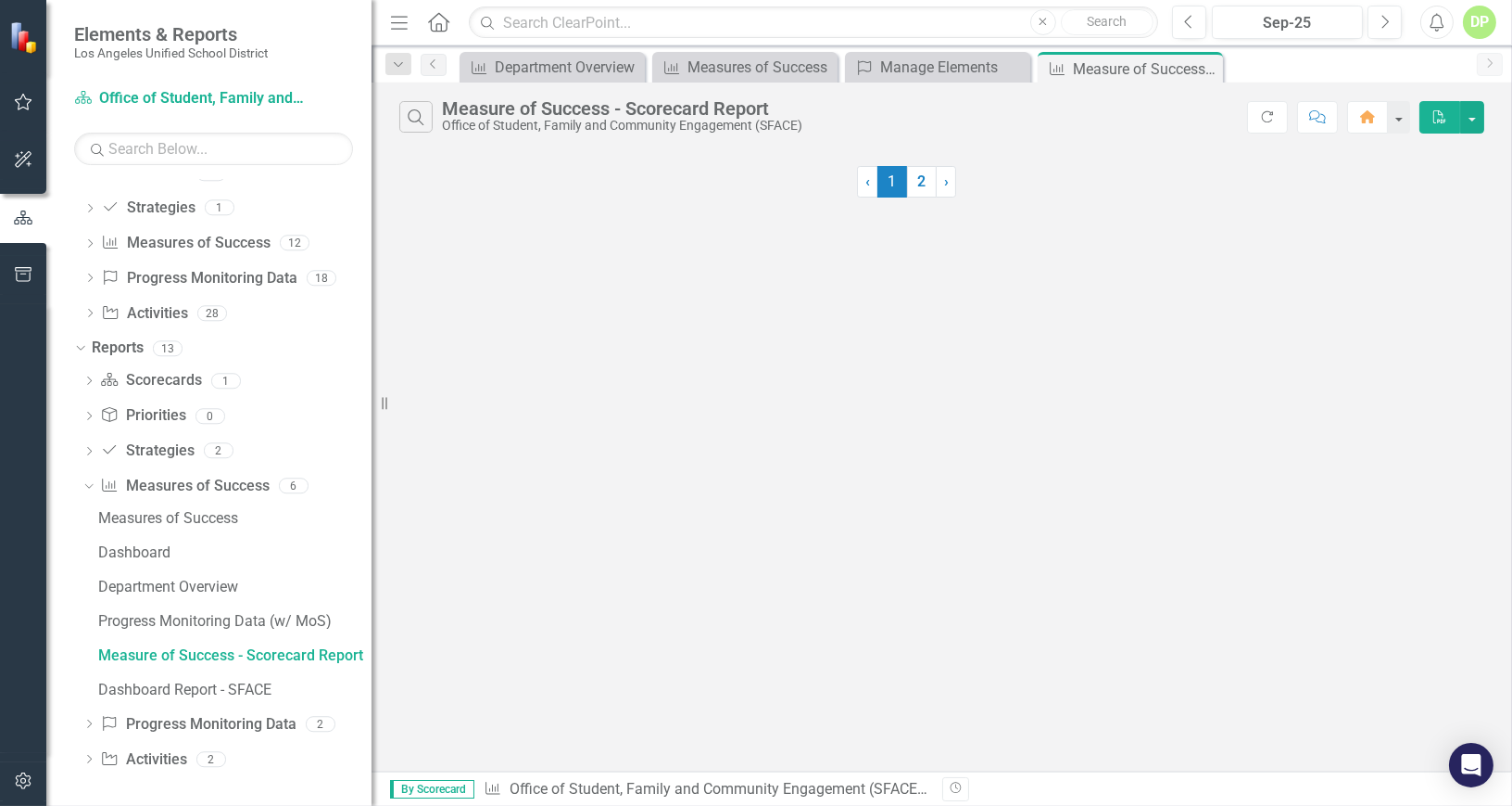
click at [1150, 322] on div "Search Measure of Success - Scorecard Report Office of Student, Family and Comm…" at bounding box center [942, 427] width 1141 height 689
click at [249, 651] on div "Measure of Success - Scorecard Report" at bounding box center [235, 655] width 274 height 17
click at [1177, 191] on div "‹ Previous 1 (current) 2 › Next" at bounding box center [942, 175] width 1085 height 46
click at [915, 192] on link "2" at bounding box center [922, 182] width 30 height 32
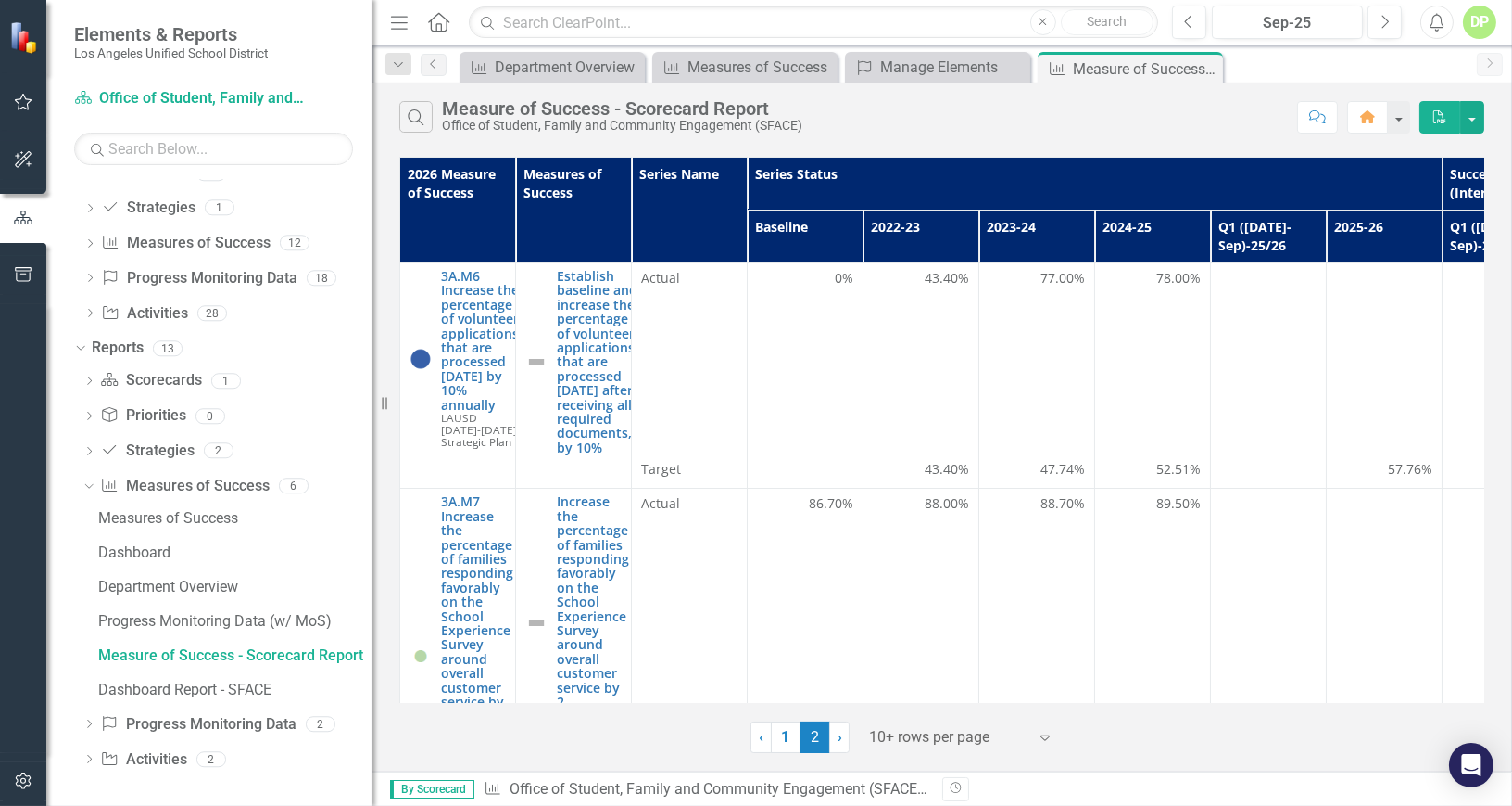
click at [784, 693] on link "1" at bounding box center [786, 737] width 30 height 32
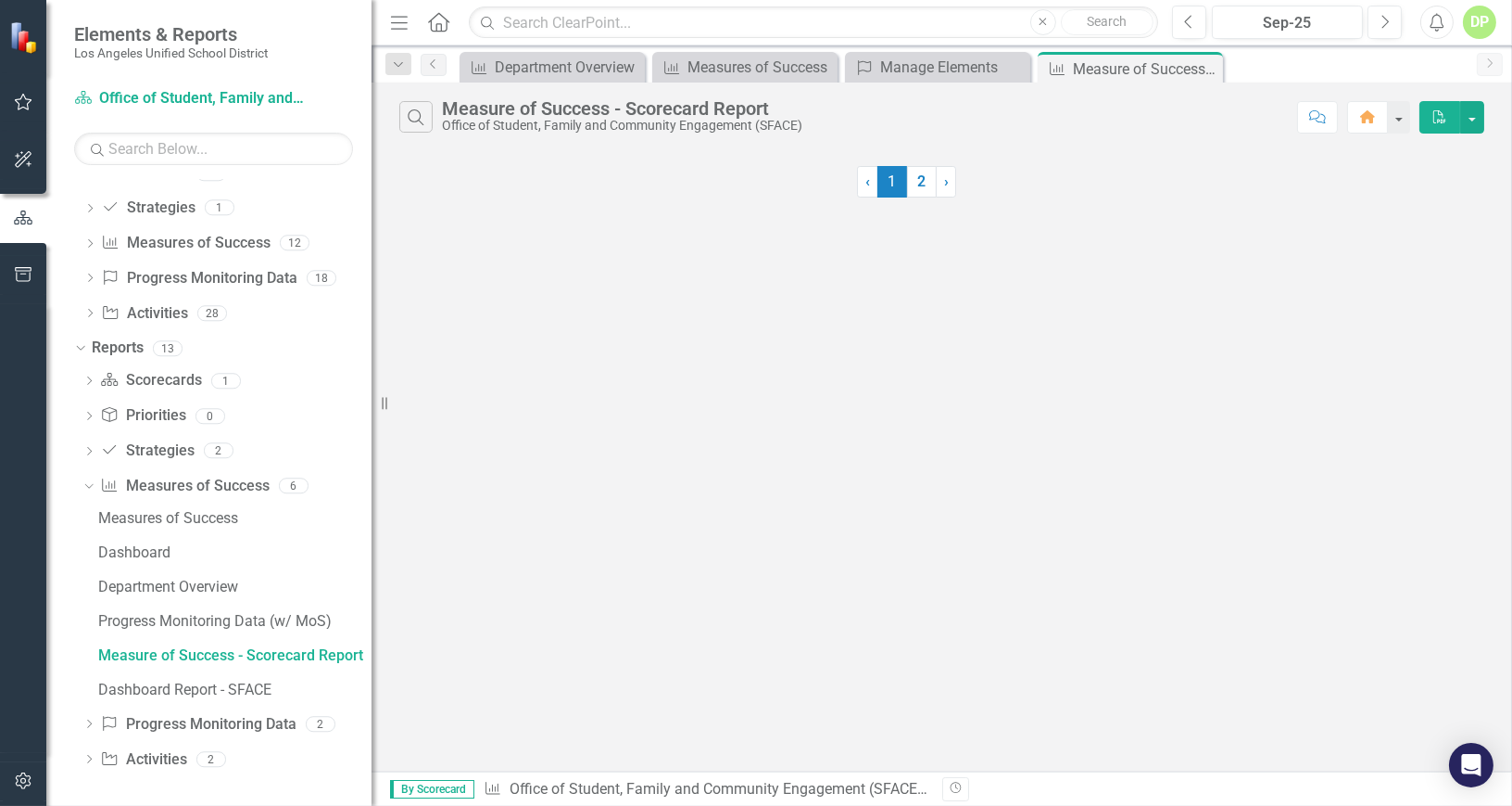
click at [1071, 441] on div "Search Measure of Success - Scorecard Report Office of Student, Family and Comm…" at bounding box center [942, 427] width 1141 height 689
